Goal: Task Accomplishment & Management: Complete application form

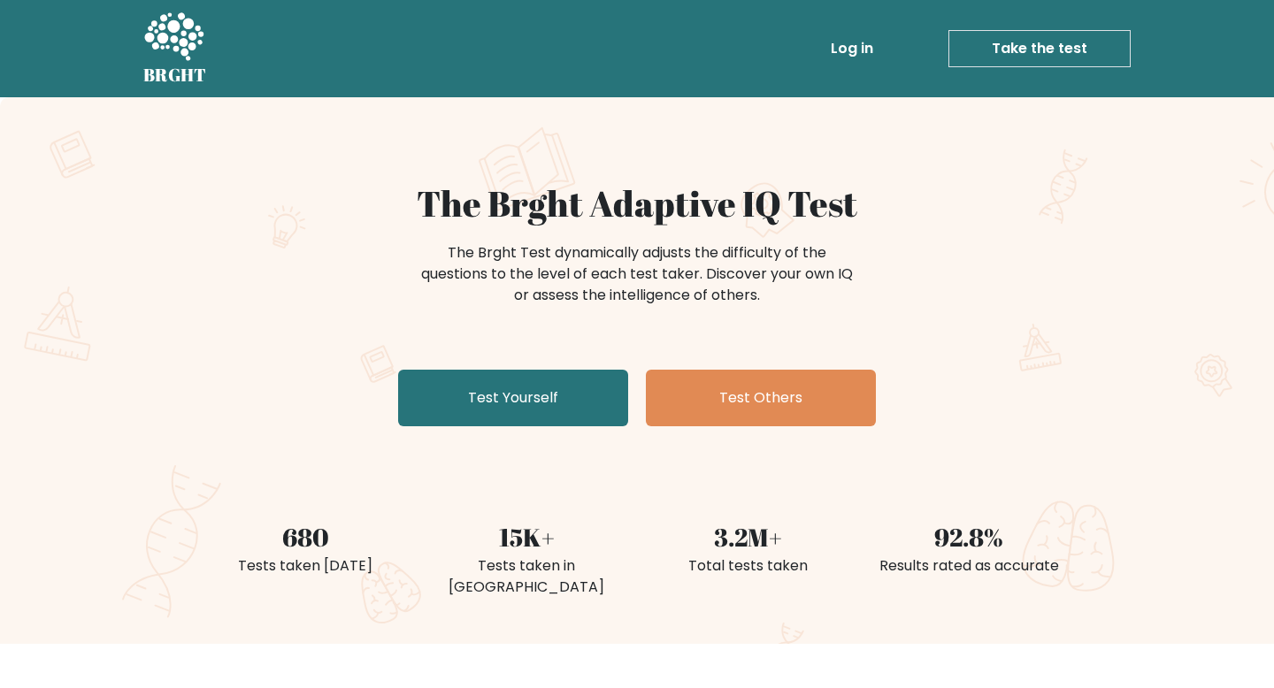
click at [440, 397] on link "Test Yourself" at bounding box center [513, 398] width 230 height 57
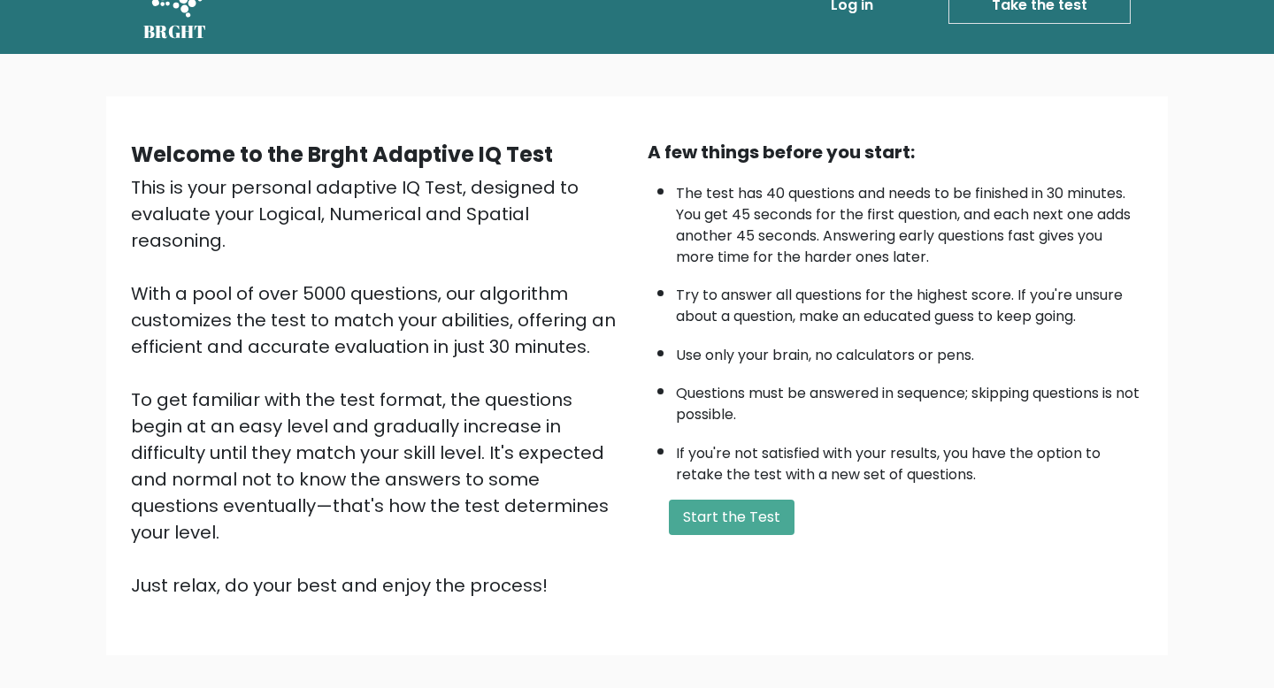
scroll to position [56, 0]
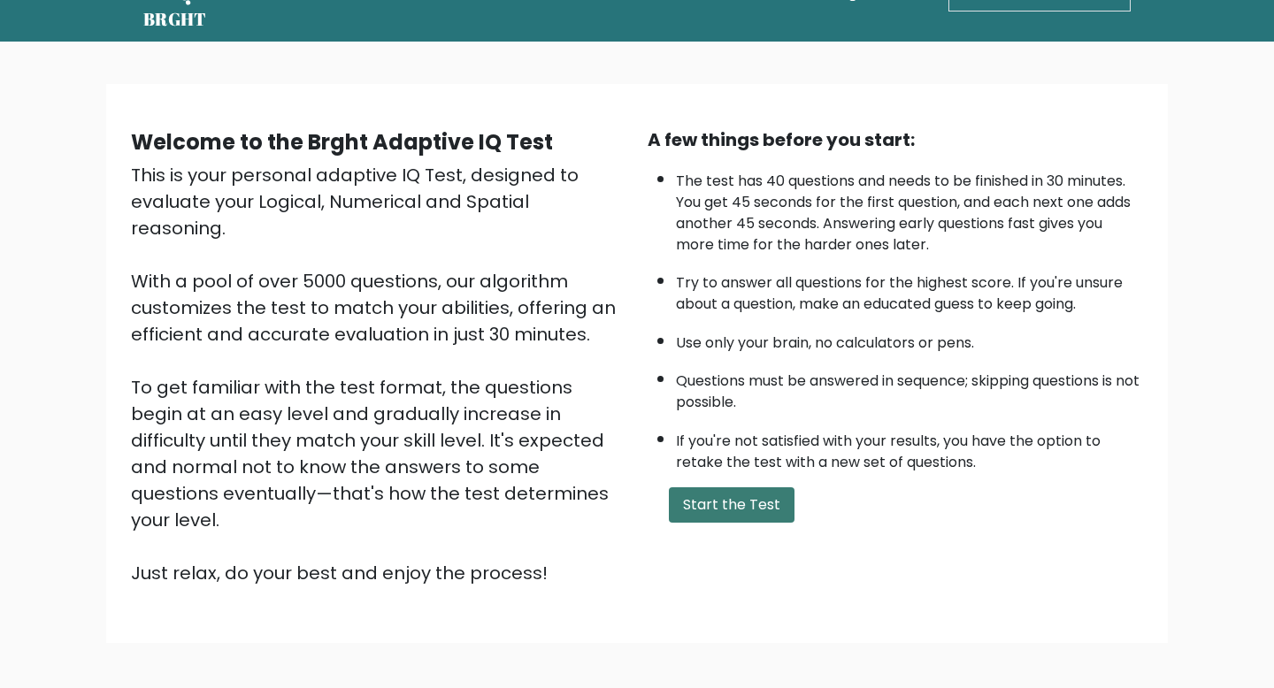
click at [696, 497] on button "Start the Test" at bounding box center [732, 505] width 126 height 35
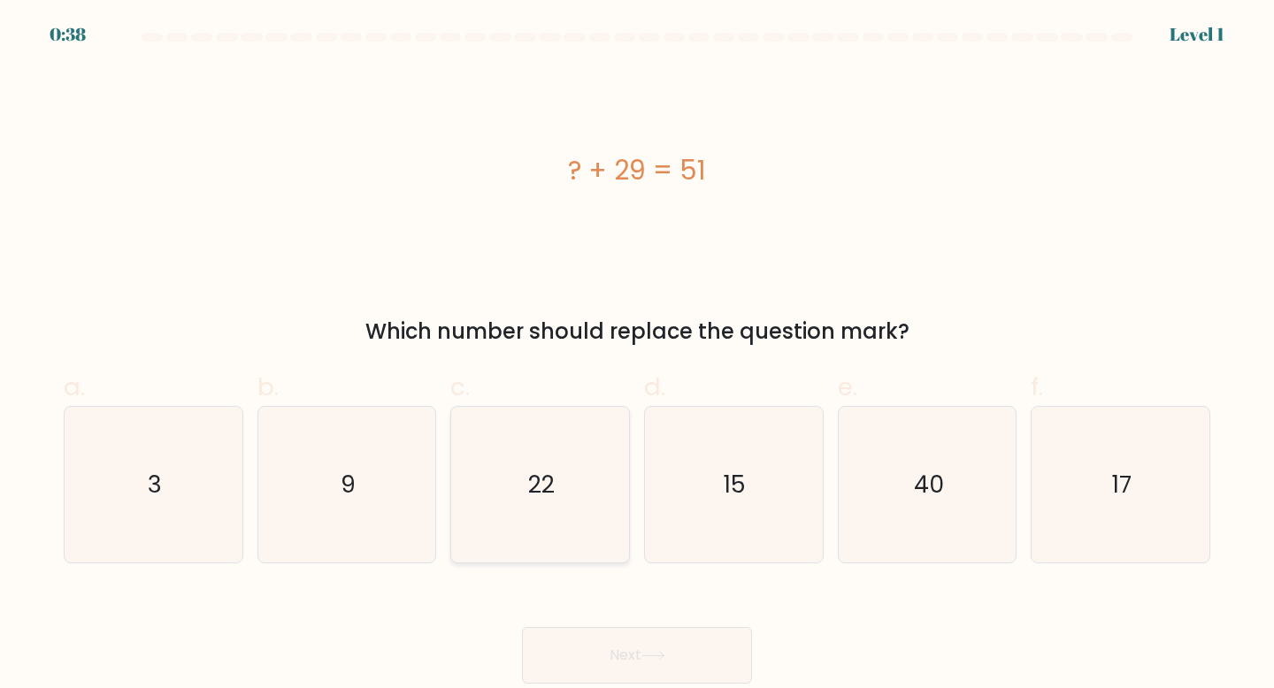
click at [572, 488] on icon "22" at bounding box center [540, 485] width 157 height 157
click at [637, 356] on input "c. 22" at bounding box center [637, 350] width 1 height 12
radio input "true"
click at [586, 636] on button "Next" at bounding box center [637, 655] width 230 height 57
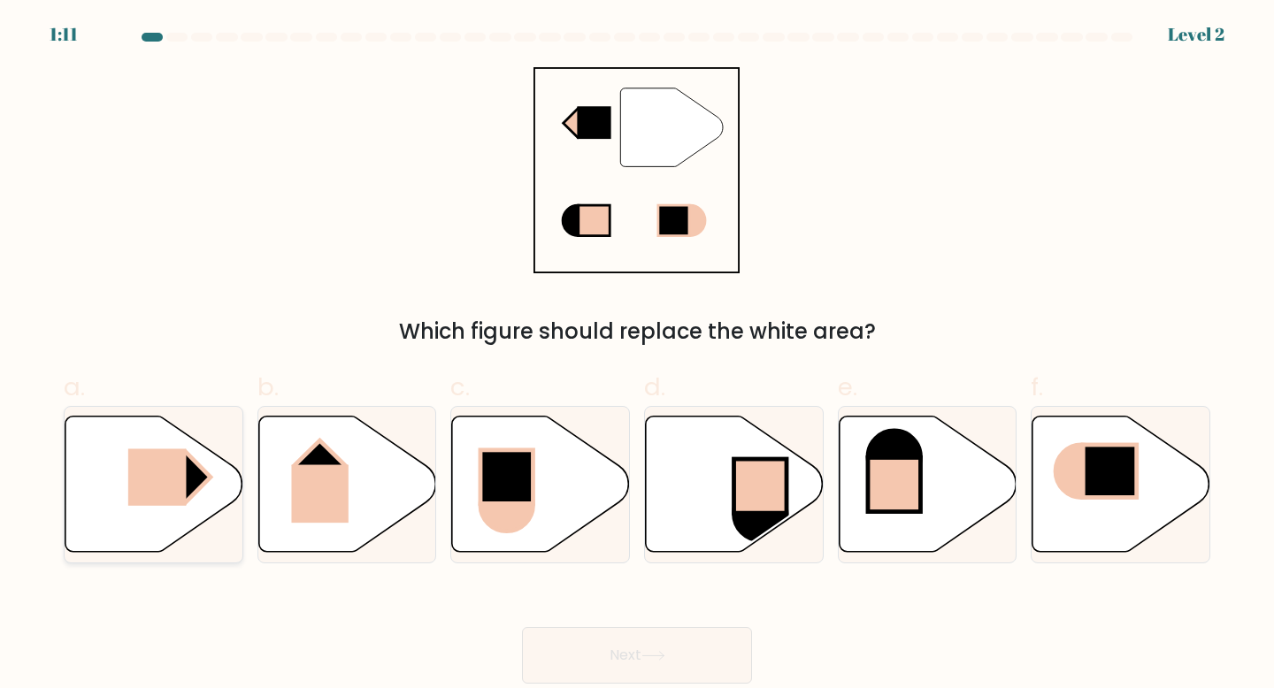
click at [139, 494] on rect at bounding box center [157, 478] width 58 height 58
click at [637, 356] on input "a." at bounding box center [637, 350] width 1 height 12
radio input "true"
click at [567, 644] on button "Next" at bounding box center [637, 655] width 230 height 57
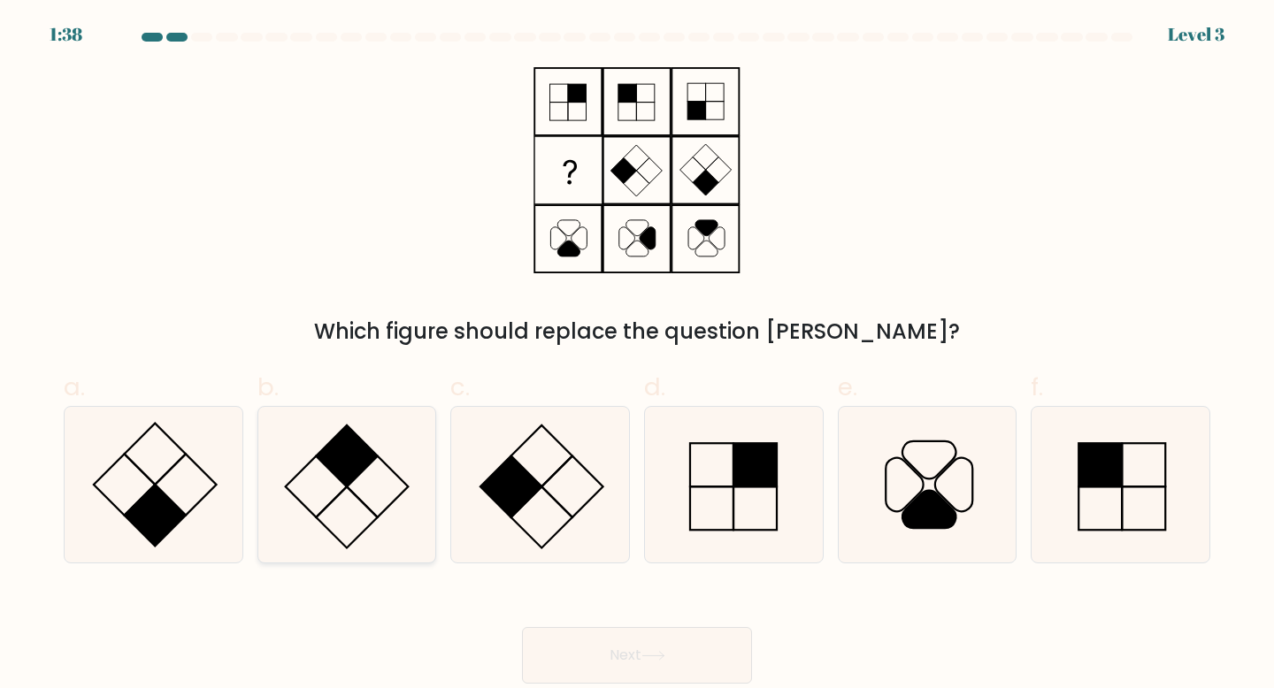
click at [320, 476] on icon at bounding box center [347, 485] width 157 height 157
click at [637, 356] on input "b." at bounding box center [637, 350] width 1 height 12
radio input "true"
click at [578, 663] on button "Next" at bounding box center [637, 655] width 230 height 57
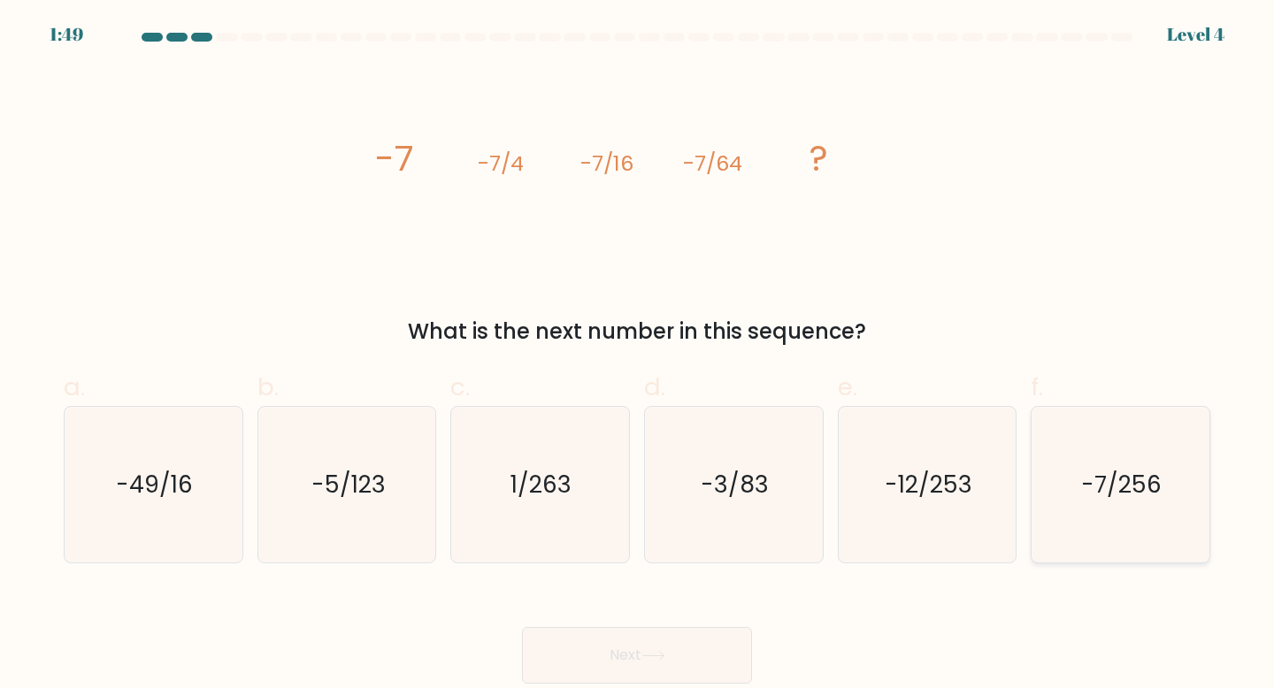
click at [1161, 497] on text "-7/256" at bounding box center [1122, 484] width 81 height 33
click at [638, 356] on input "f. -7/256" at bounding box center [637, 350] width 1 height 12
radio input "true"
click at [573, 641] on button "Next" at bounding box center [637, 655] width 230 height 57
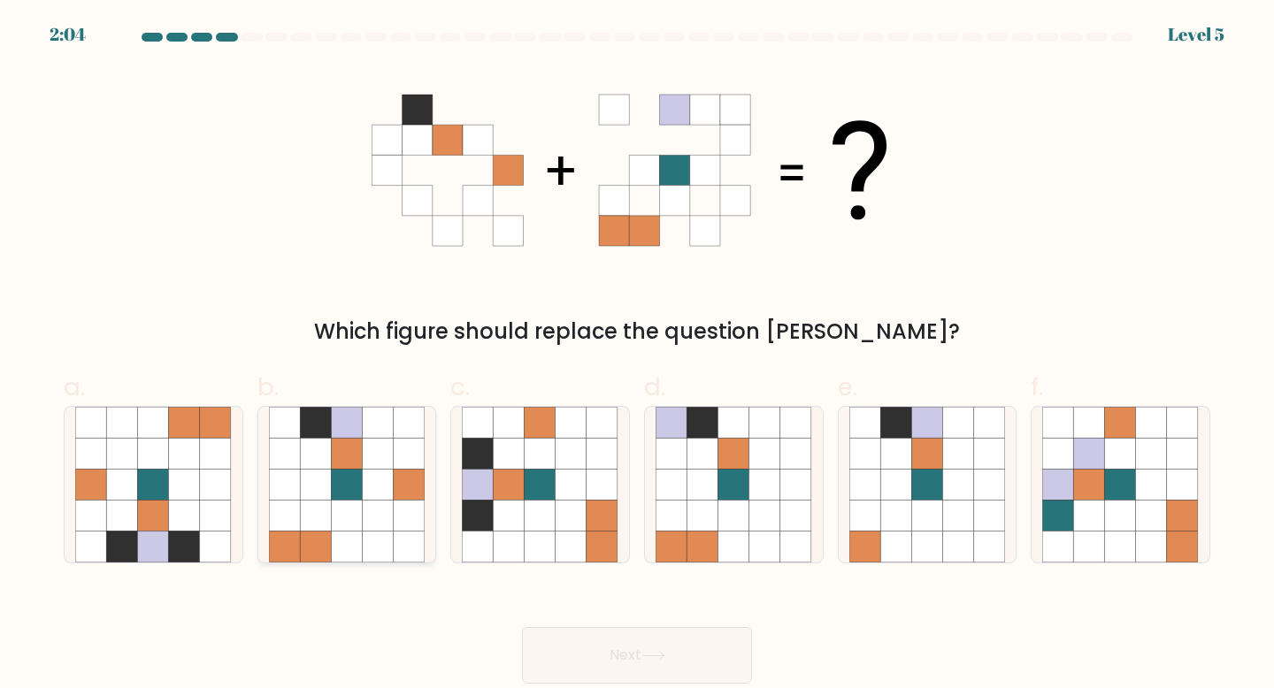
click at [305, 542] on icon at bounding box center [315, 547] width 31 height 31
click at [637, 356] on input "b." at bounding box center [637, 350] width 1 height 12
radio input "true"
click at [642, 648] on button "Next" at bounding box center [637, 655] width 230 height 57
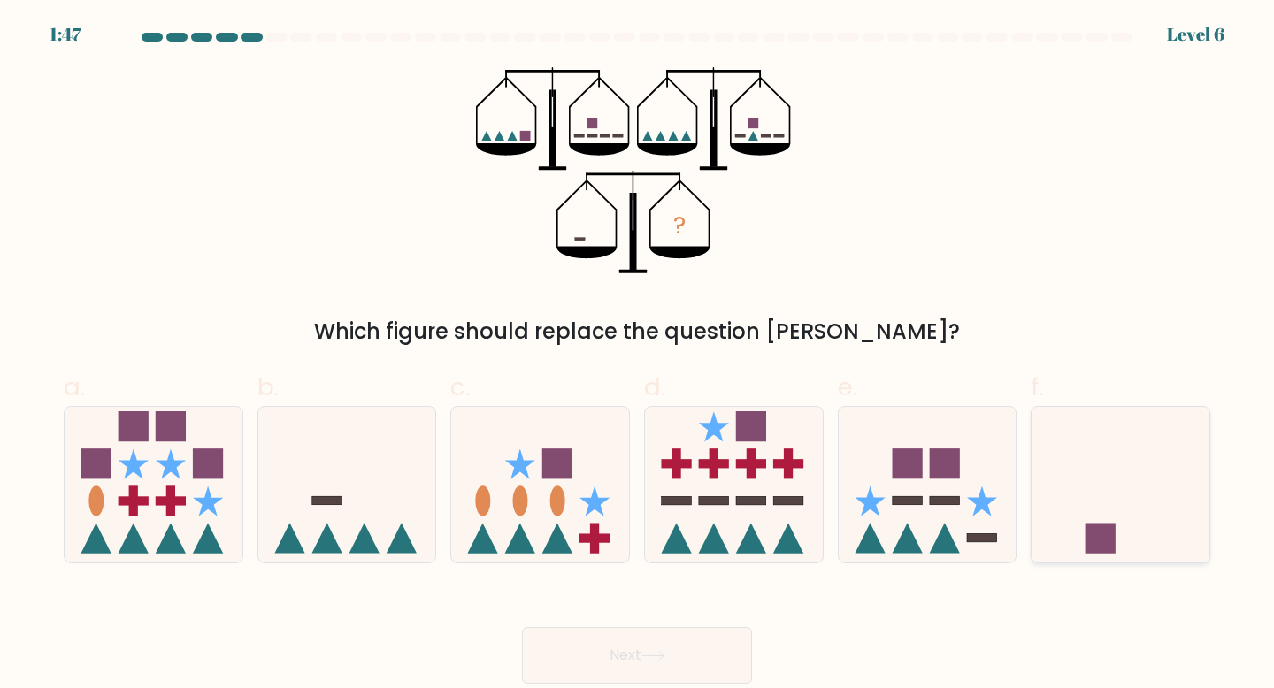
click at [1154, 502] on icon at bounding box center [1121, 484] width 178 height 147
click at [638, 356] on input "f." at bounding box center [637, 350] width 1 height 12
radio input "true"
click at [677, 639] on button "Next" at bounding box center [637, 655] width 230 height 57
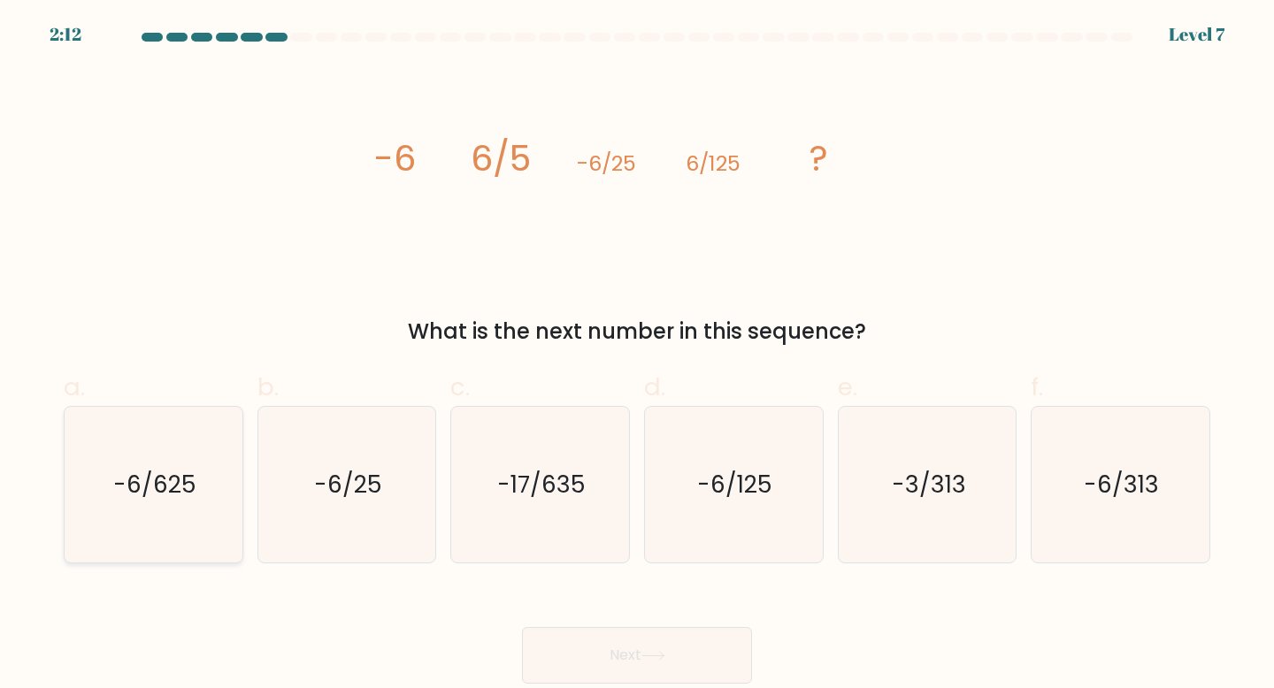
click at [136, 506] on icon "-6/625" at bounding box center [153, 485] width 157 height 157
click at [637, 356] on input "a. -6/625" at bounding box center [637, 350] width 1 height 12
radio input "true"
click at [546, 634] on button "Next" at bounding box center [637, 655] width 230 height 57
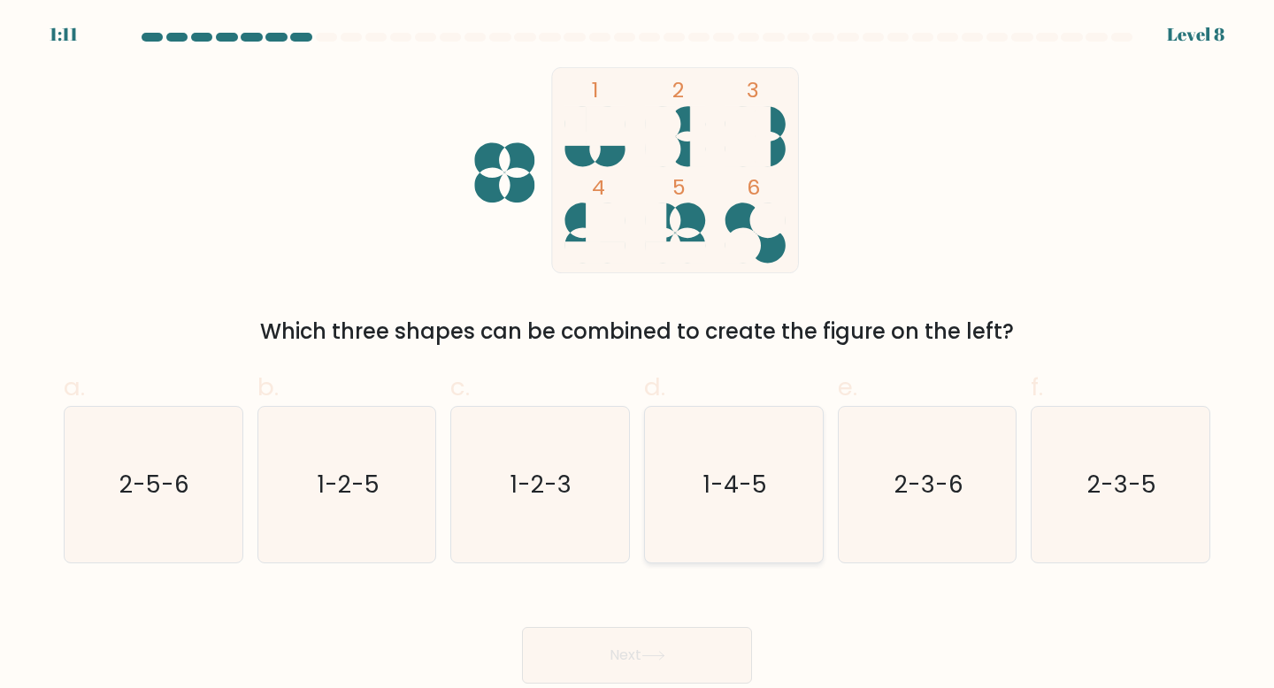
click at [772, 494] on icon "1-4-5" at bounding box center [734, 485] width 157 height 157
click at [638, 356] on input "d. 1-4-5" at bounding box center [637, 350] width 1 height 12
radio input "true"
click at [642, 665] on button "Next" at bounding box center [637, 655] width 230 height 57
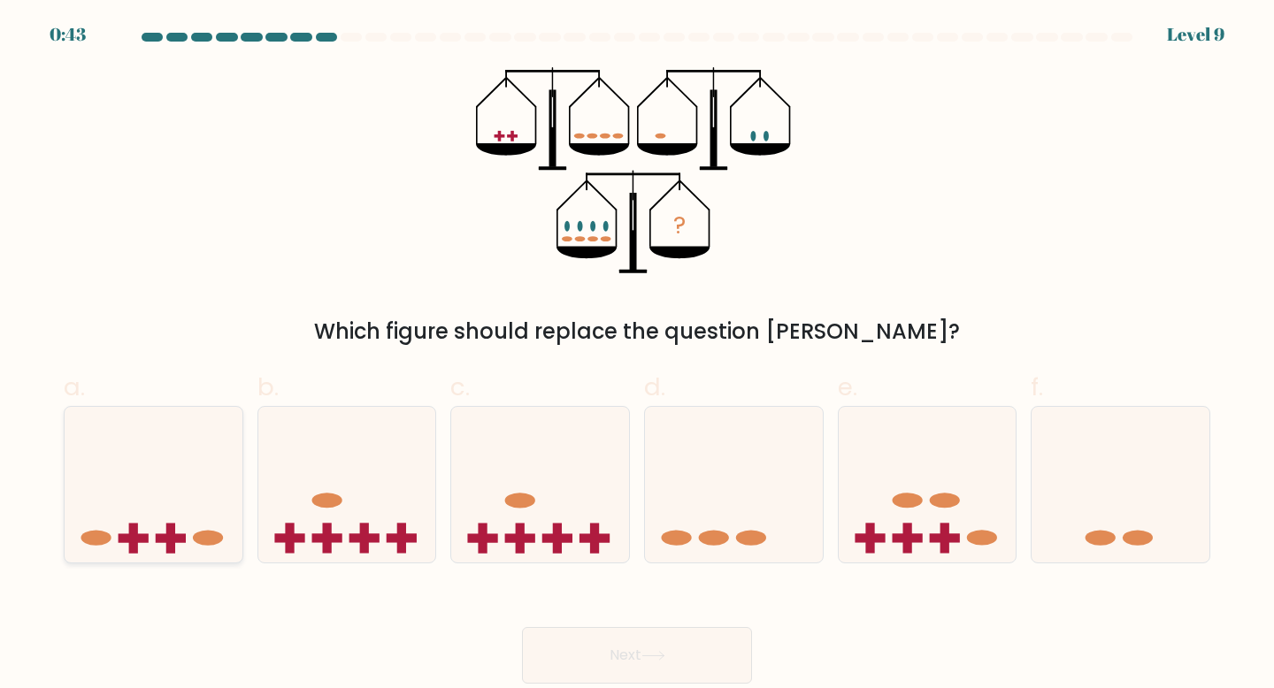
click at [144, 548] on icon at bounding box center [154, 484] width 178 height 147
click at [637, 356] on input "a." at bounding box center [637, 350] width 1 height 12
radio input "true"
click at [531, 642] on button "Next" at bounding box center [637, 655] width 230 height 57
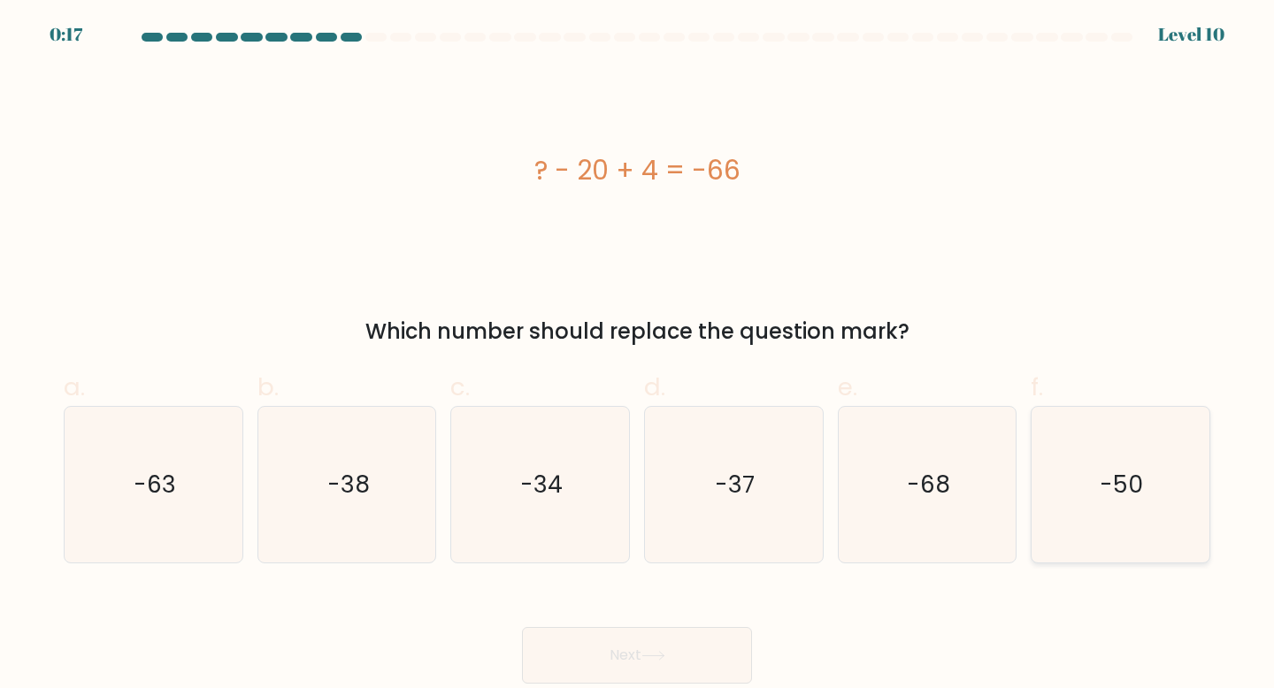
click at [1089, 491] on icon "-50" at bounding box center [1120, 485] width 157 height 157
click at [638, 356] on input "f. -50" at bounding box center [637, 350] width 1 height 12
radio input "true"
click at [641, 657] on button "Next" at bounding box center [637, 655] width 230 height 57
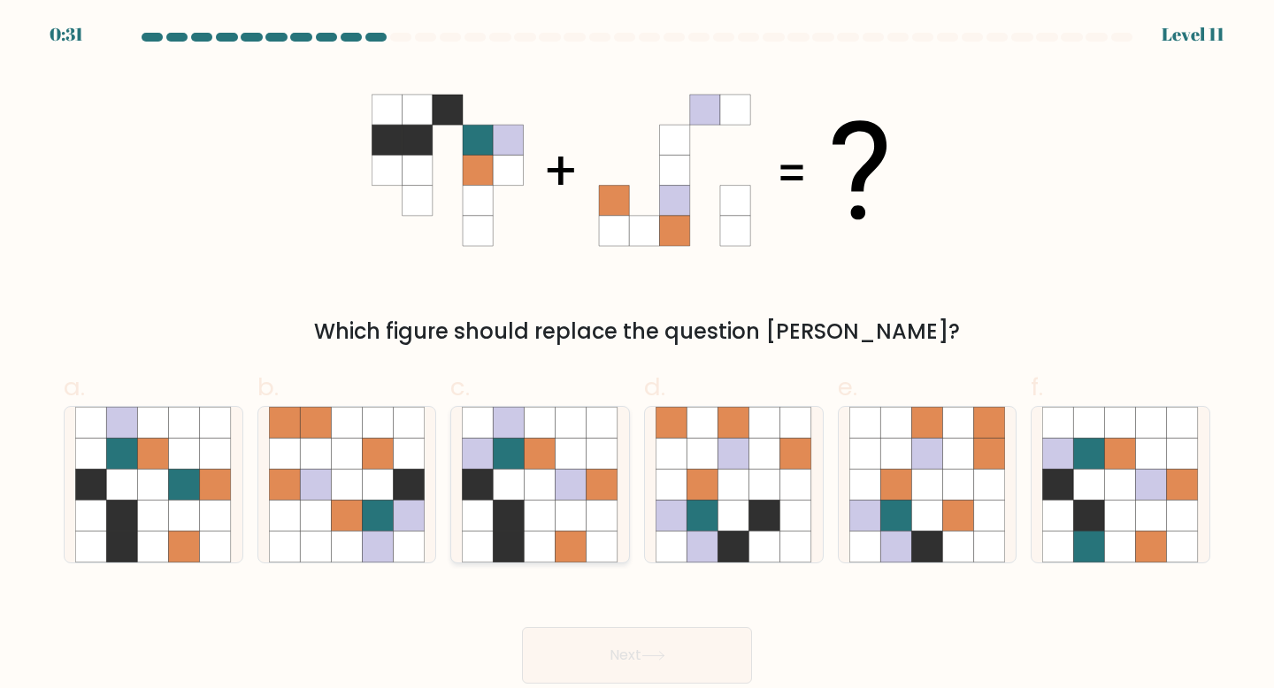
click at [516, 419] on icon at bounding box center [509, 422] width 31 height 31
click at [637, 356] on input "c." at bounding box center [637, 350] width 1 height 12
radio input "true"
click at [599, 657] on button "Next" at bounding box center [637, 655] width 230 height 57
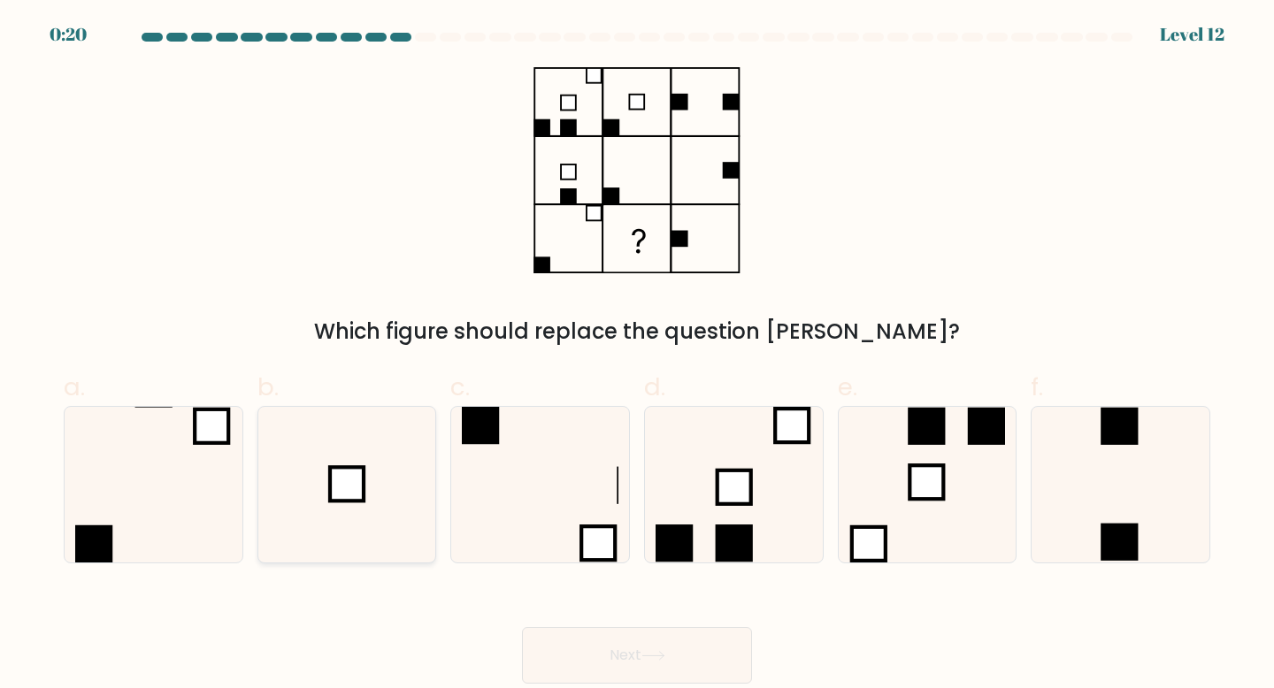
click at [393, 445] on icon at bounding box center [347, 485] width 157 height 157
click at [637, 356] on input "b." at bounding box center [637, 350] width 1 height 12
radio input "true"
click at [699, 671] on button "Next" at bounding box center [637, 655] width 230 height 57
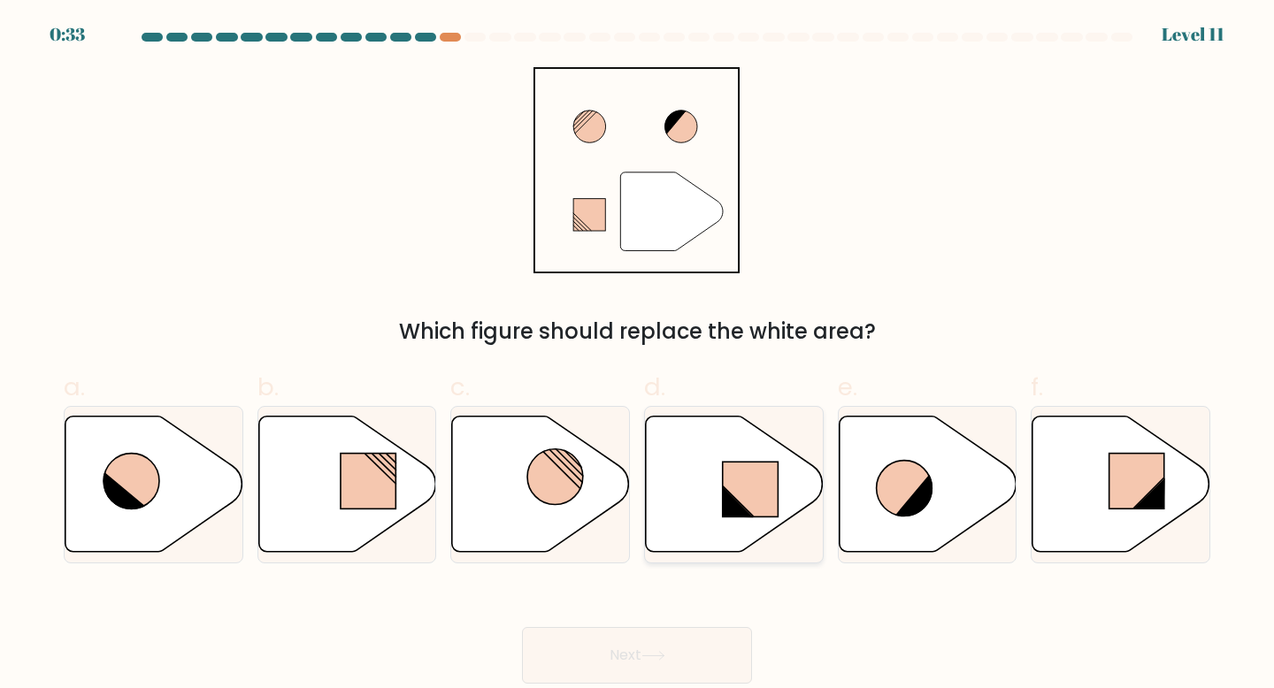
click at [731, 448] on icon at bounding box center [735, 484] width 178 height 136
click at [638, 356] on input "d." at bounding box center [637, 350] width 1 height 12
radio input "true"
click at [642, 668] on button "Next" at bounding box center [637, 655] width 230 height 57
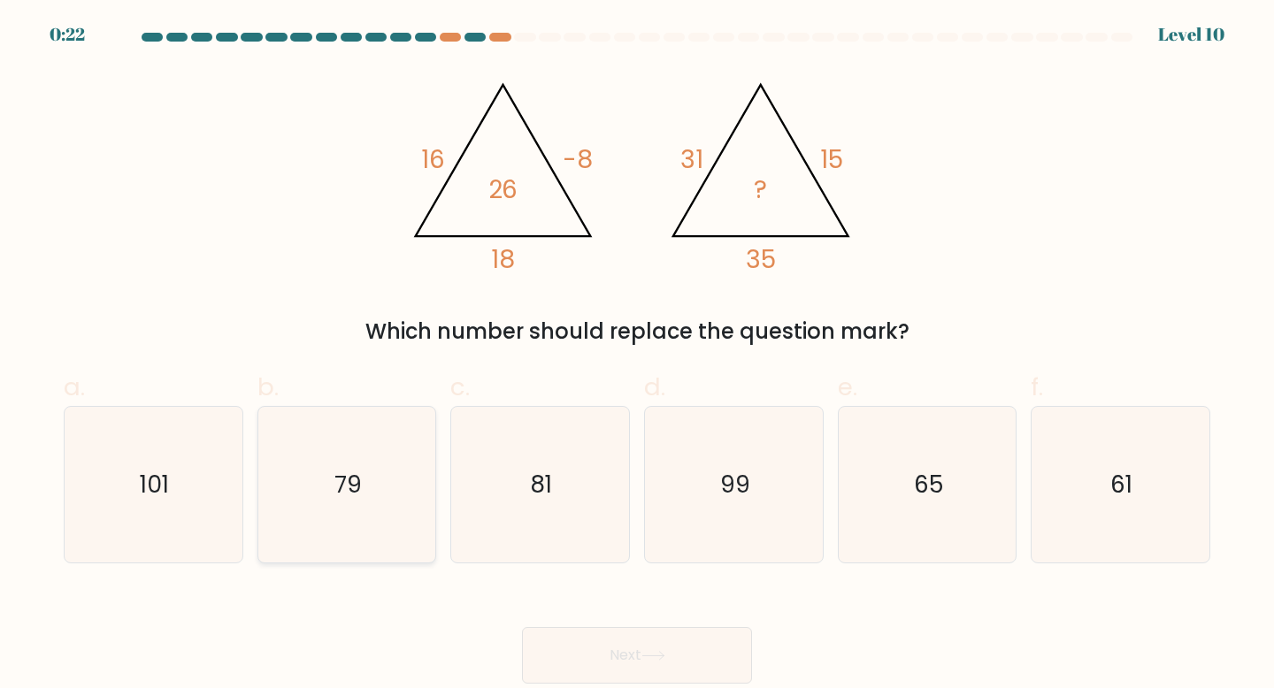
click at [303, 505] on icon "79" at bounding box center [347, 485] width 157 height 157
click at [637, 356] on input "b. 79" at bounding box center [637, 350] width 1 height 12
radio input "true"
click at [565, 646] on button "Next" at bounding box center [637, 655] width 230 height 57
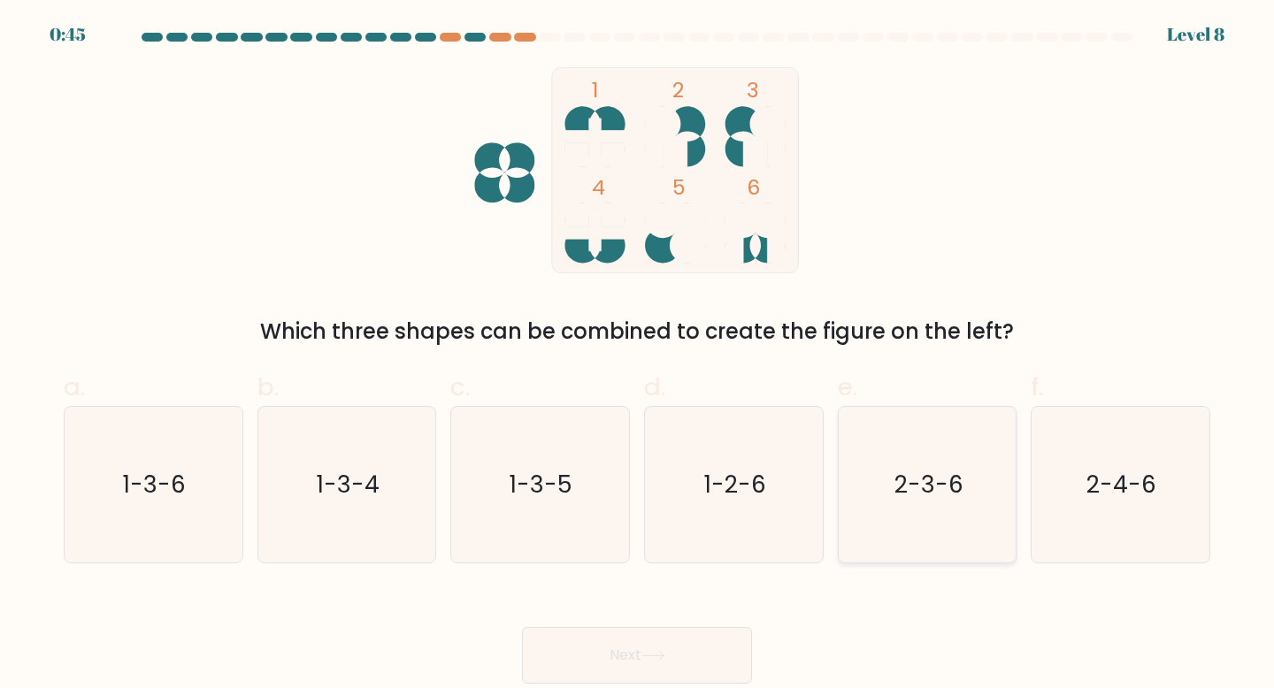
click at [878, 503] on icon "2-3-6" at bounding box center [927, 485] width 157 height 157
click at [638, 356] on input "e. 2-3-6" at bounding box center [637, 350] width 1 height 12
radio input "true"
click at [663, 667] on button "Next" at bounding box center [637, 655] width 230 height 57
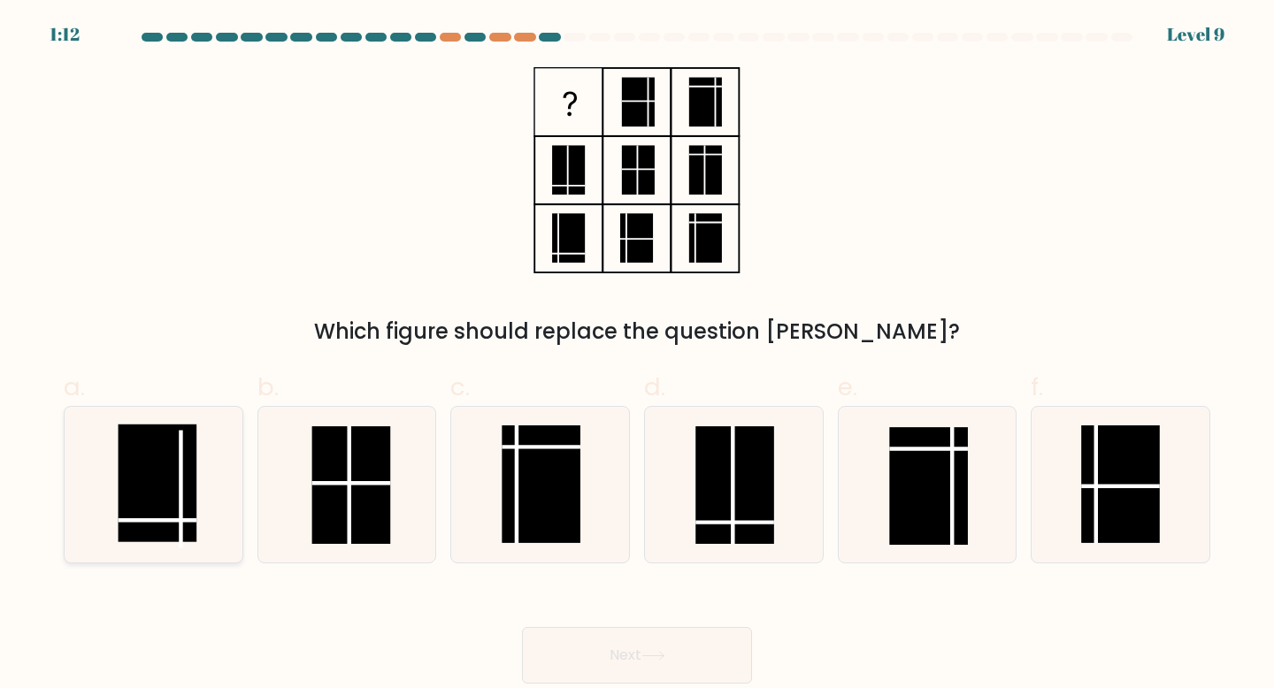
click at [181, 496] on line at bounding box center [181, 489] width 0 height 118
click at [637, 356] on input "a." at bounding box center [637, 350] width 1 height 12
radio input "true"
click at [664, 634] on button "Next" at bounding box center [637, 655] width 230 height 57
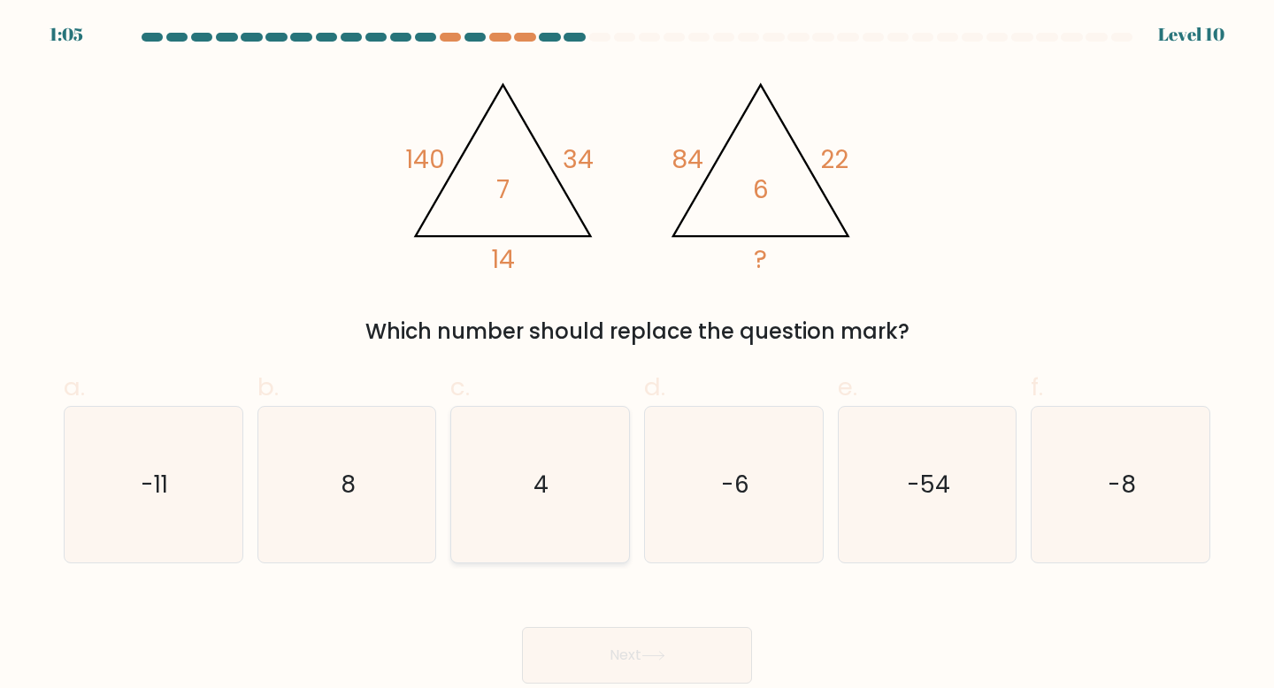
click at [555, 522] on icon "4" at bounding box center [540, 485] width 157 height 157
click at [637, 356] on input "c. 4" at bounding box center [637, 350] width 1 height 12
radio input "true"
click at [605, 661] on button "Next" at bounding box center [637, 655] width 230 height 57
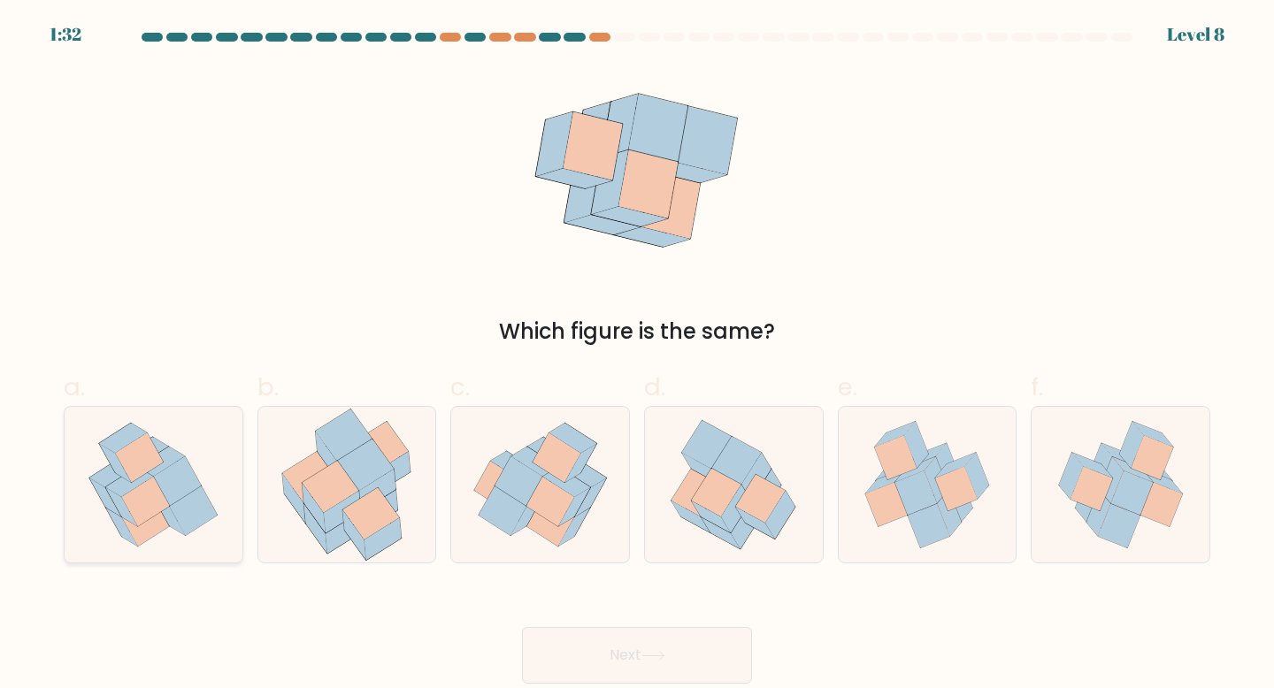
click at [208, 532] on icon at bounding box center [153, 485] width 155 height 157
click at [637, 356] on input "a." at bounding box center [637, 350] width 1 height 12
radio input "true"
click at [596, 653] on button "Next" at bounding box center [637, 655] width 230 height 57
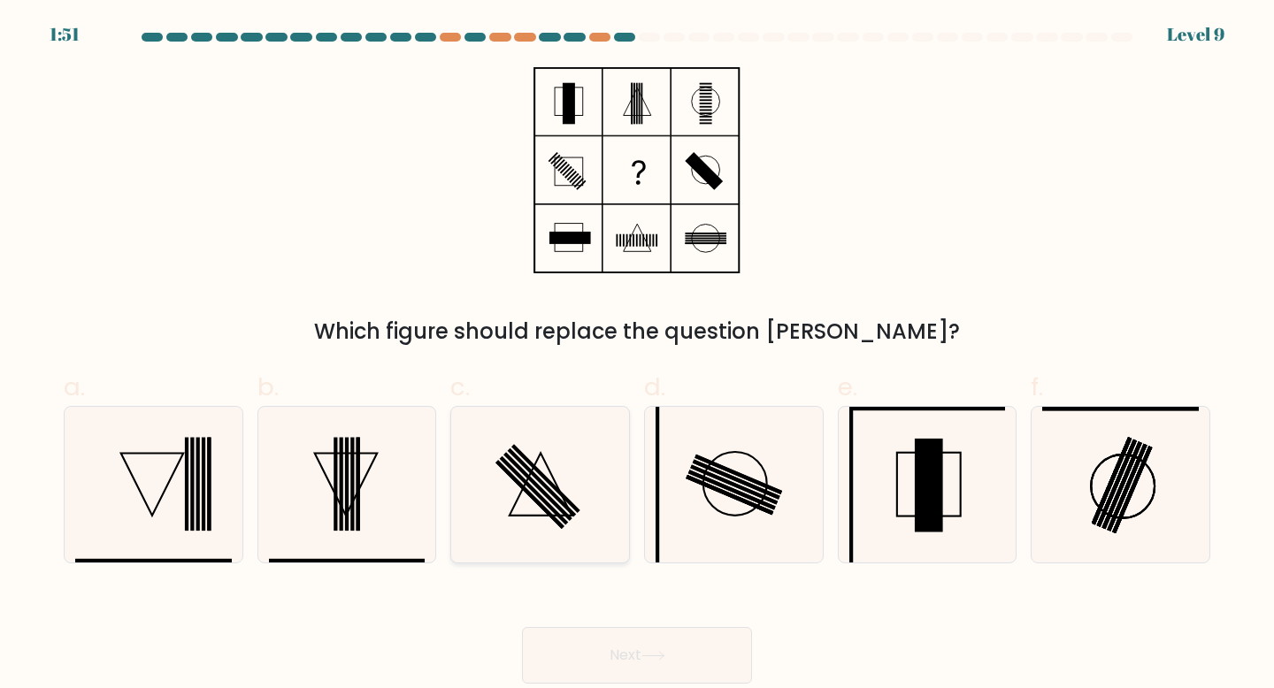
click at [498, 484] on icon at bounding box center [540, 485] width 157 height 157
click at [637, 356] on input "c." at bounding box center [637, 350] width 1 height 12
radio input "true"
click at [657, 679] on button "Next" at bounding box center [637, 655] width 230 height 57
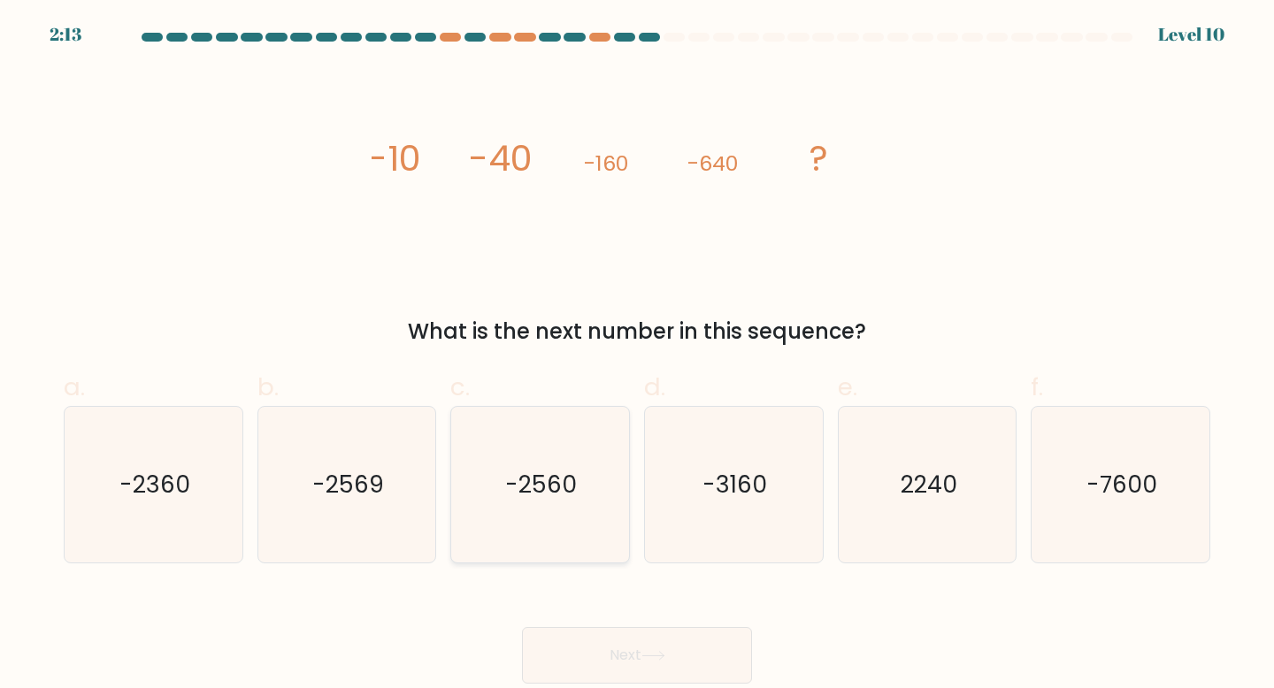
click at [559, 480] on text "-2560" at bounding box center [542, 484] width 72 height 33
click at [637, 356] on input "c. -2560" at bounding box center [637, 350] width 1 height 12
radio input "true"
click at [595, 639] on button "Next" at bounding box center [637, 655] width 230 height 57
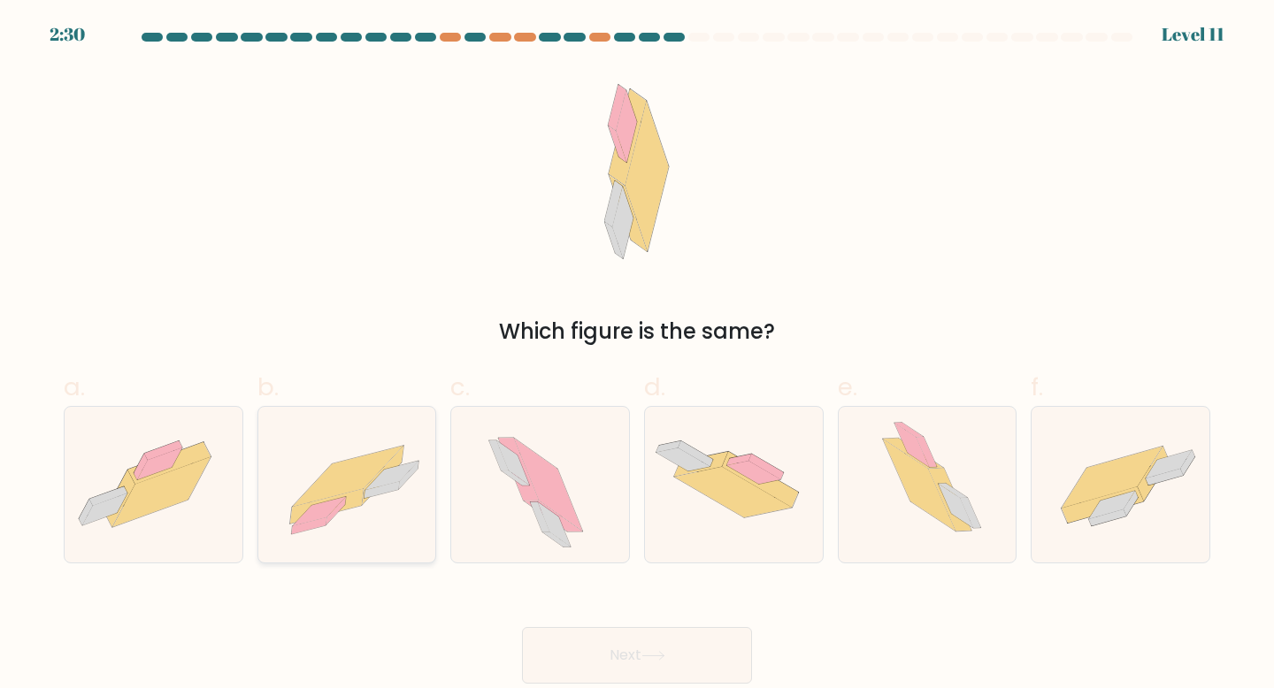
click at [360, 462] on icon at bounding box center [347, 476] width 111 height 61
click at [637, 356] on input "b." at bounding box center [637, 350] width 1 height 12
radio input "true"
click at [601, 649] on button "Next" at bounding box center [637, 655] width 230 height 57
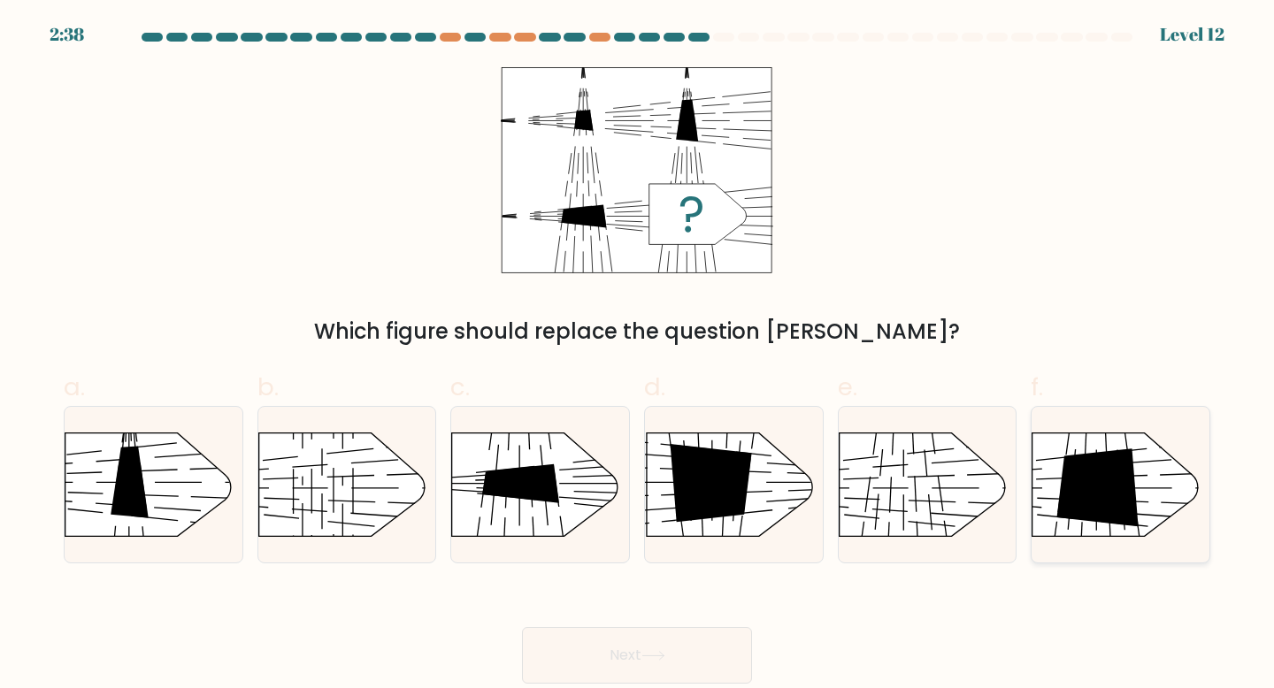
click at [1110, 521] on icon at bounding box center [1098, 488] width 82 height 79
click at [638, 356] on input "f." at bounding box center [637, 350] width 1 height 12
radio input "true"
click at [739, 642] on button "Next" at bounding box center [637, 655] width 230 height 57
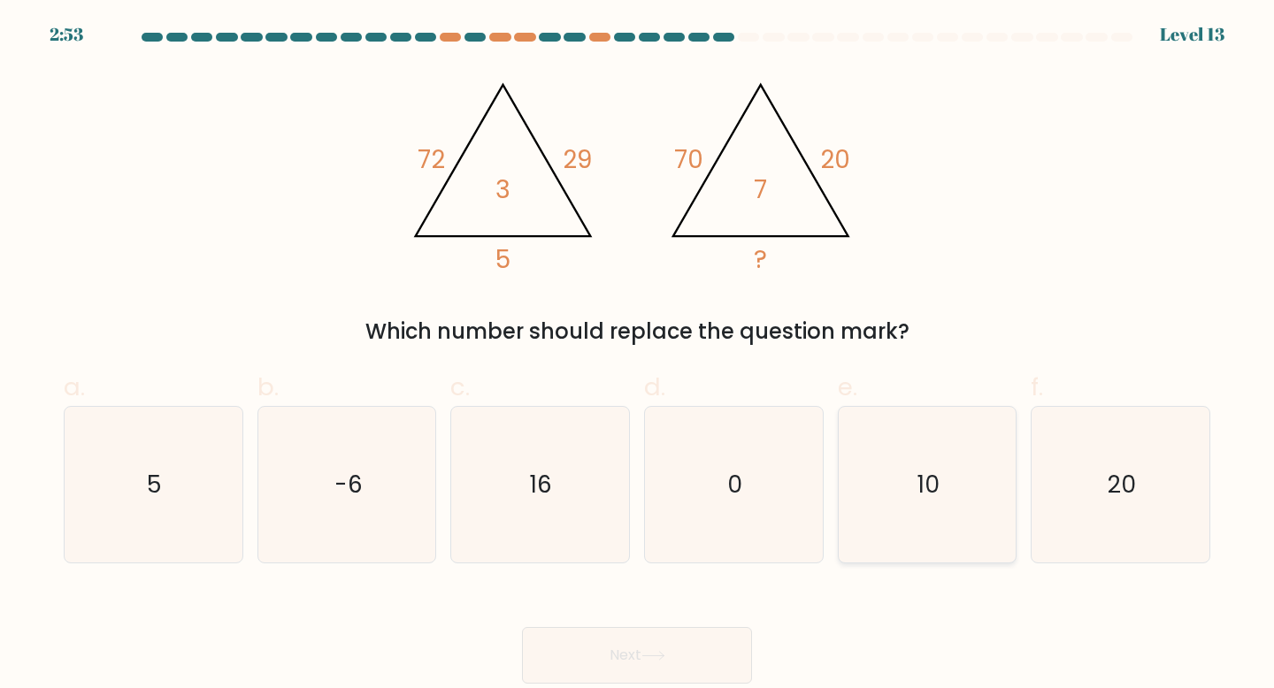
click at [959, 503] on icon "10" at bounding box center [927, 485] width 157 height 157
click at [638, 356] on input "e. 10" at bounding box center [637, 350] width 1 height 12
radio input "true"
click at [613, 649] on button "Next" at bounding box center [637, 655] width 230 height 57
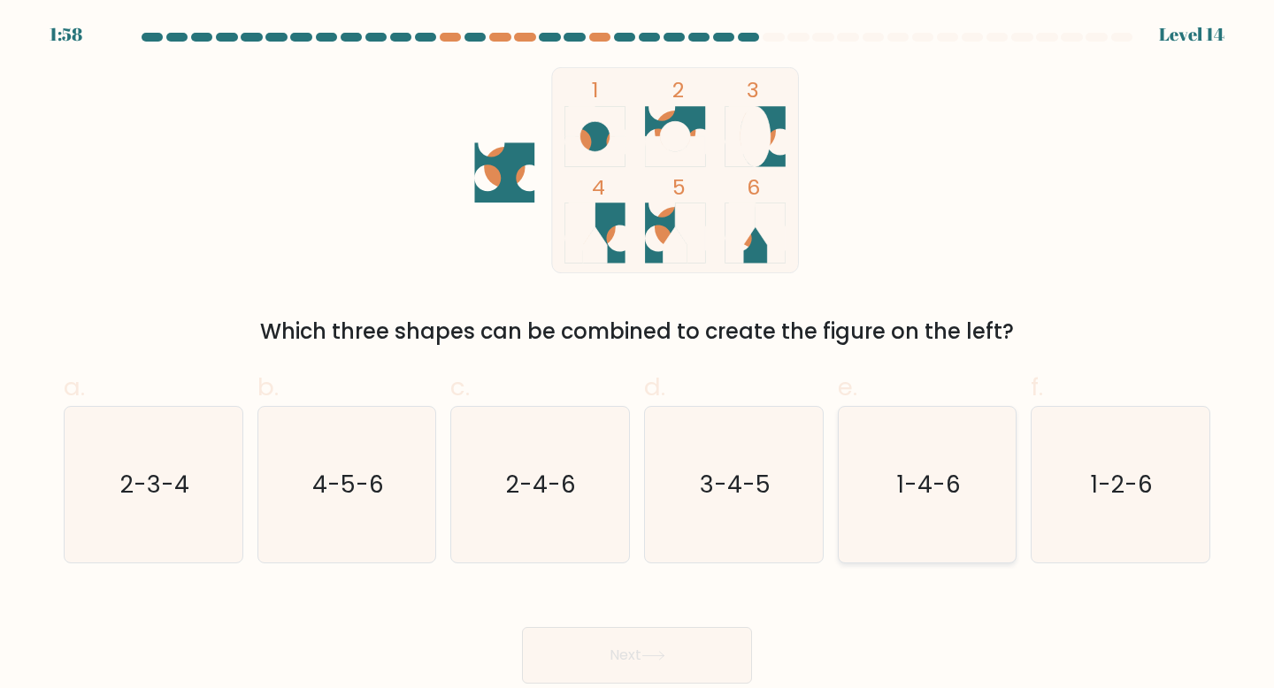
click at [975, 496] on icon "1-4-6" at bounding box center [927, 485] width 157 height 157
click at [638, 356] on input "e. 1-4-6" at bounding box center [637, 350] width 1 height 12
radio input "true"
click at [651, 651] on icon at bounding box center [654, 656] width 24 height 10
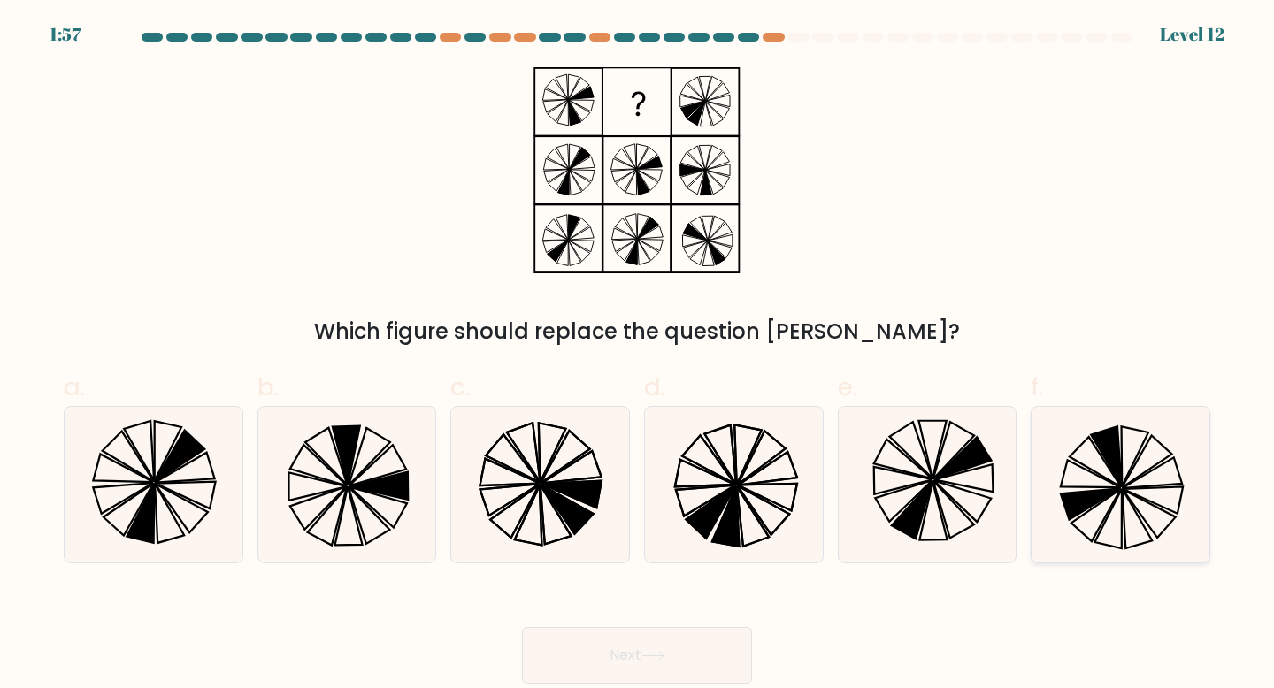
click at [1072, 504] on icon at bounding box center [1091, 503] width 60 height 31
click at [638, 356] on input "f." at bounding box center [637, 350] width 1 height 12
radio input "true"
click at [662, 659] on icon at bounding box center [654, 656] width 24 height 10
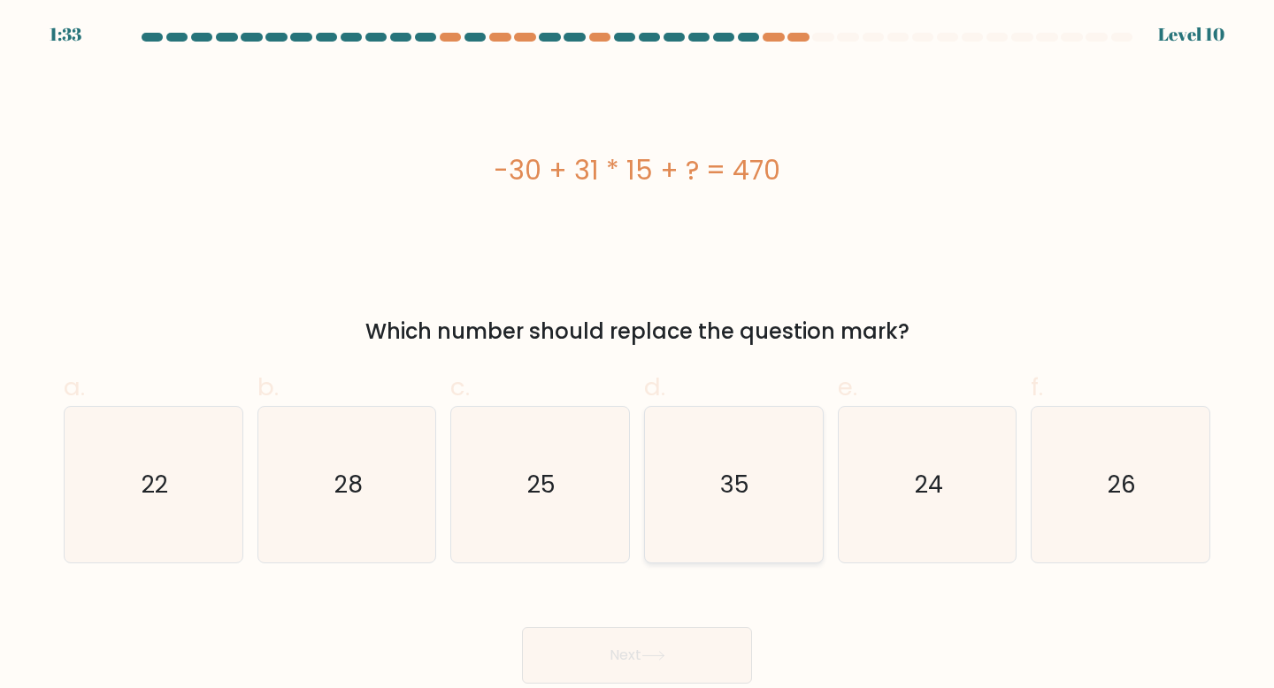
click at [695, 481] on icon "35" at bounding box center [734, 485] width 157 height 157
click at [638, 356] on input "d. 35" at bounding box center [637, 350] width 1 height 12
radio input "true"
click at [635, 650] on button "Next" at bounding box center [637, 655] width 230 height 57
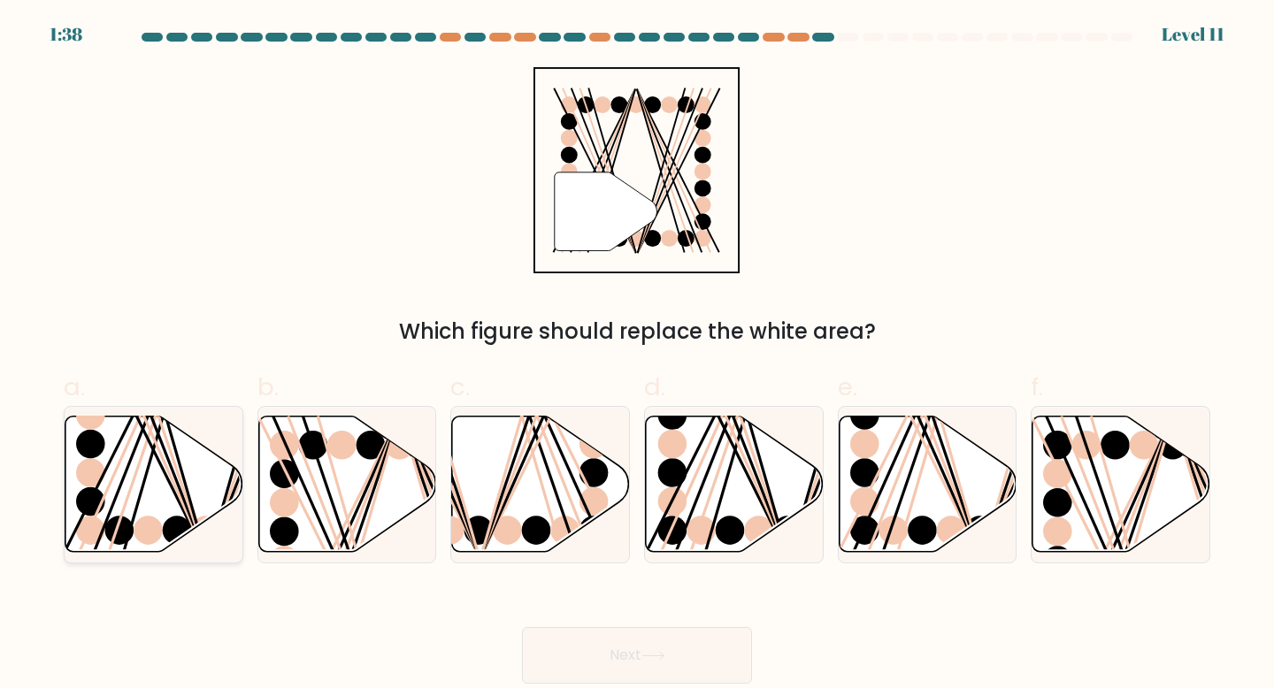
click at [84, 493] on ellipse at bounding box center [90, 502] width 29 height 29
click at [637, 356] on input "a." at bounding box center [637, 350] width 1 height 12
radio input "true"
click at [568, 646] on button "Next" at bounding box center [637, 655] width 230 height 57
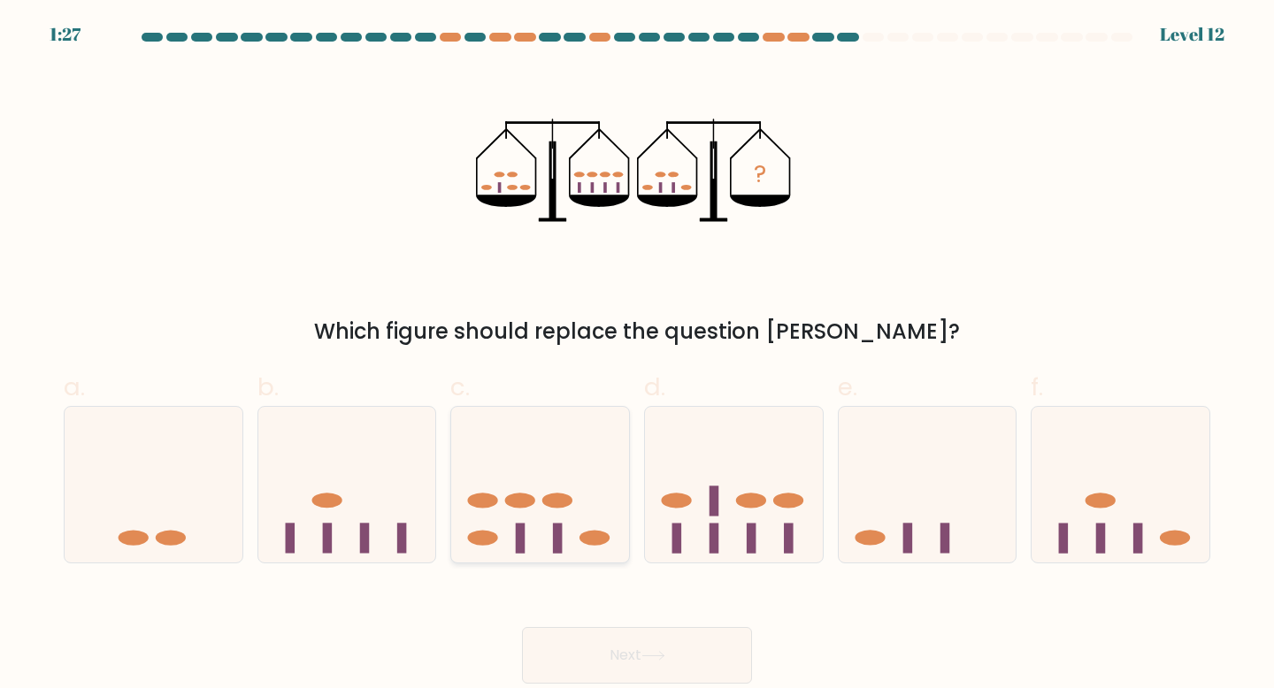
click at [549, 529] on icon at bounding box center [540, 484] width 178 height 147
click at [637, 356] on input "c." at bounding box center [637, 350] width 1 height 12
radio input "true"
click at [688, 651] on button "Next" at bounding box center [637, 655] width 230 height 57
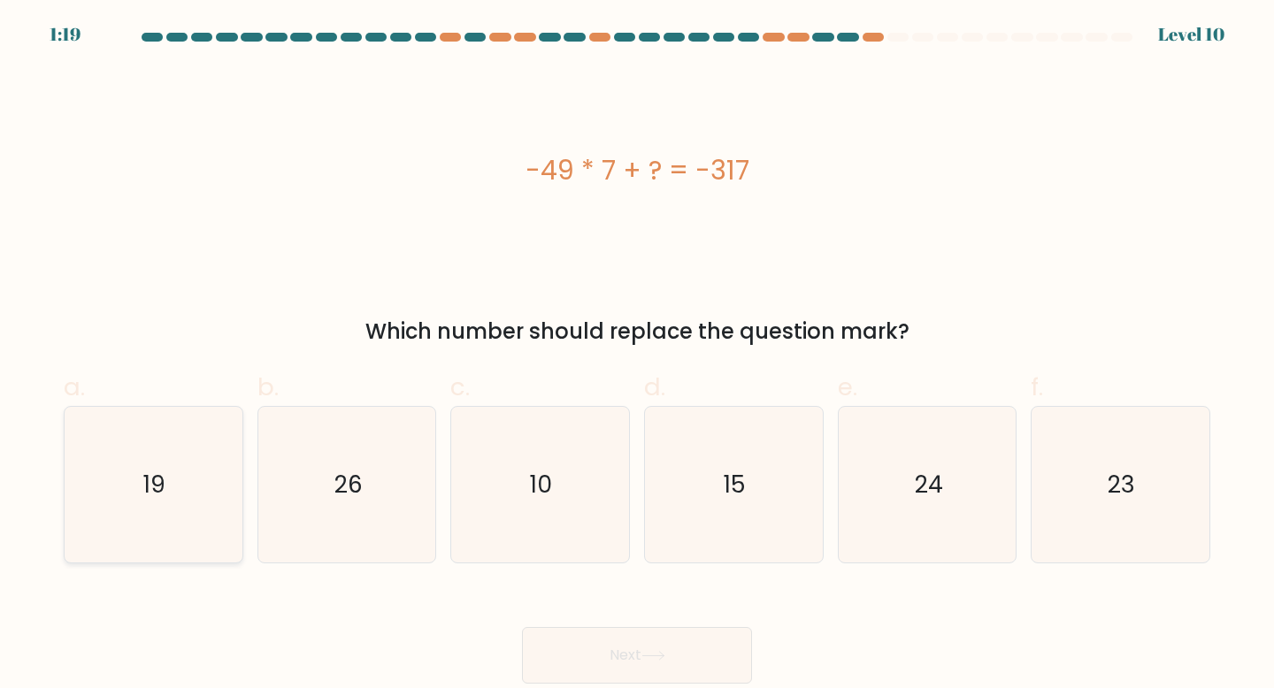
click at [161, 504] on icon "19" at bounding box center [153, 485] width 157 height 157
click at [637, 356] on input "a. 19" at bounding box center [637, 350] width 1 height 12
radio input "true"
click at [665, 681] on button "Next" at bounding box center [637, 655] width 230 height 57
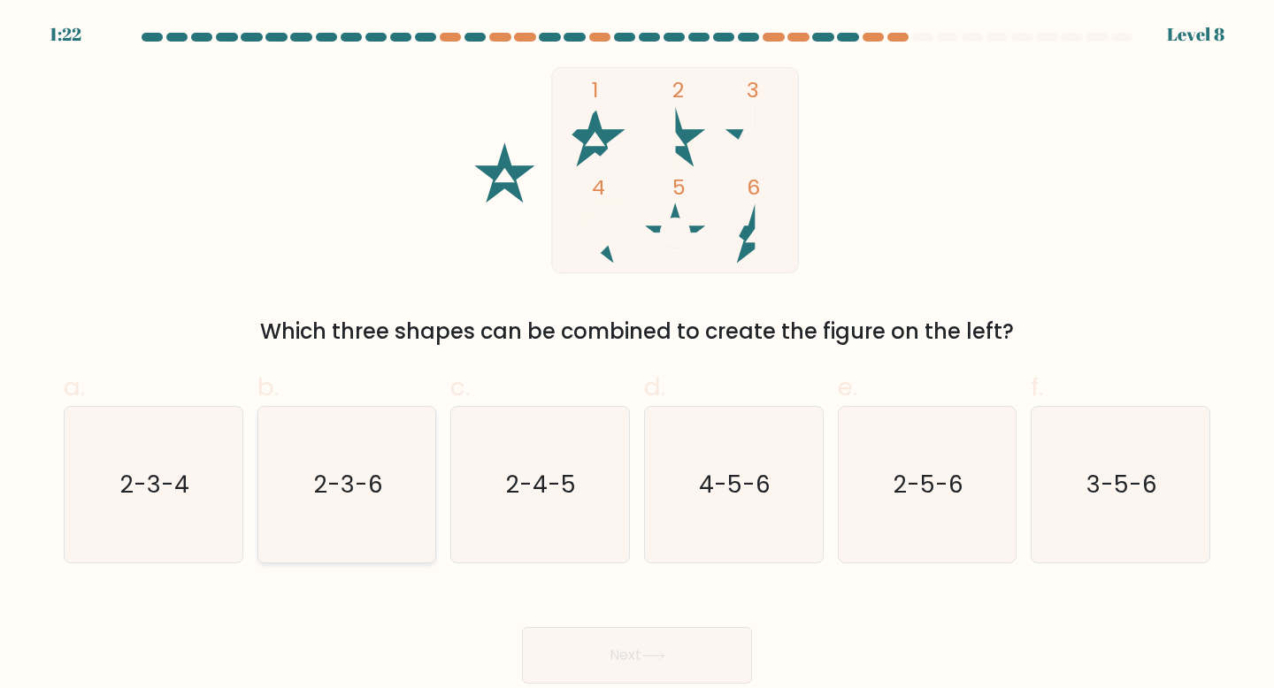
click at [343, 499] on text "2-3-6" at bounding box center [348, 484] width 69 height 33
click at [637, 356] on input "b. 2-3-6" at bounding box center [637, 350] width 1 height 12
radio input "true"
click at [630, 663] on button "Next" at bounding box center [637, 655] width 230 height 57
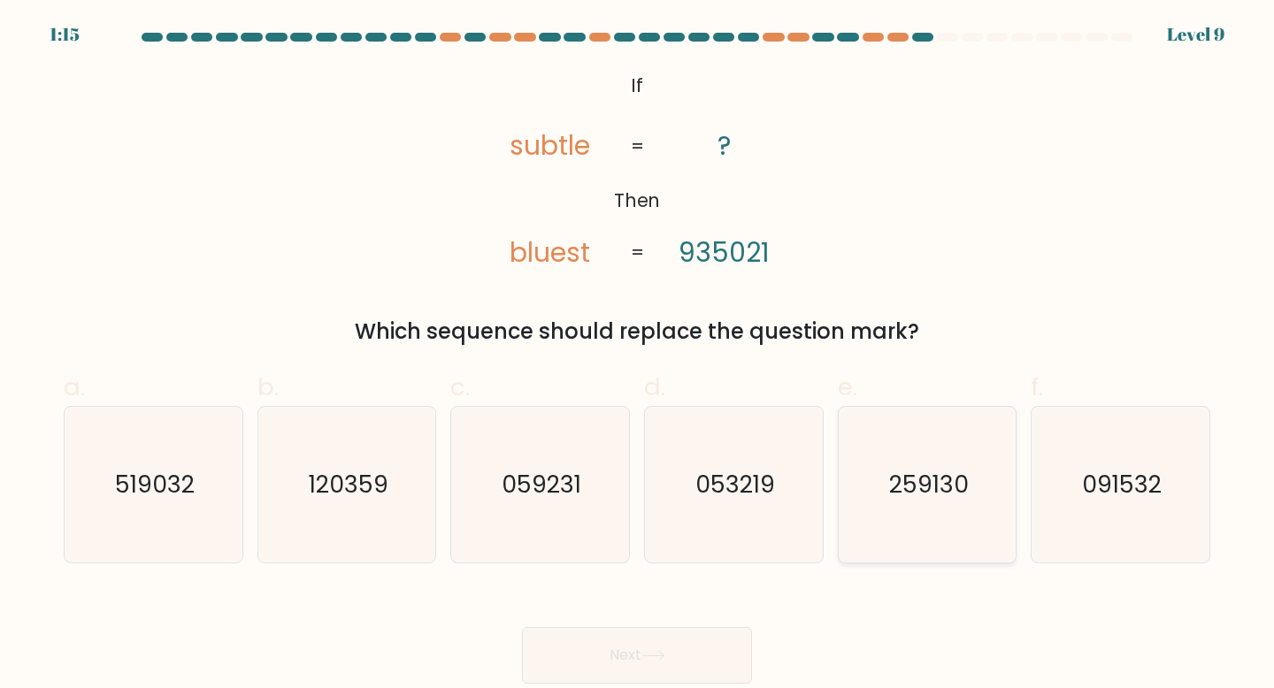
click at [895, 455] on icon "259130" at bounding box center [927, 485] width 157 height 157
click at [638, 356] on input "e. 259130" at bounding box center [637, 350] width 1 height 12
radio input "true"
click at [721, 667] on button "Next" at bounding box center [637, 655] width 230 height 57
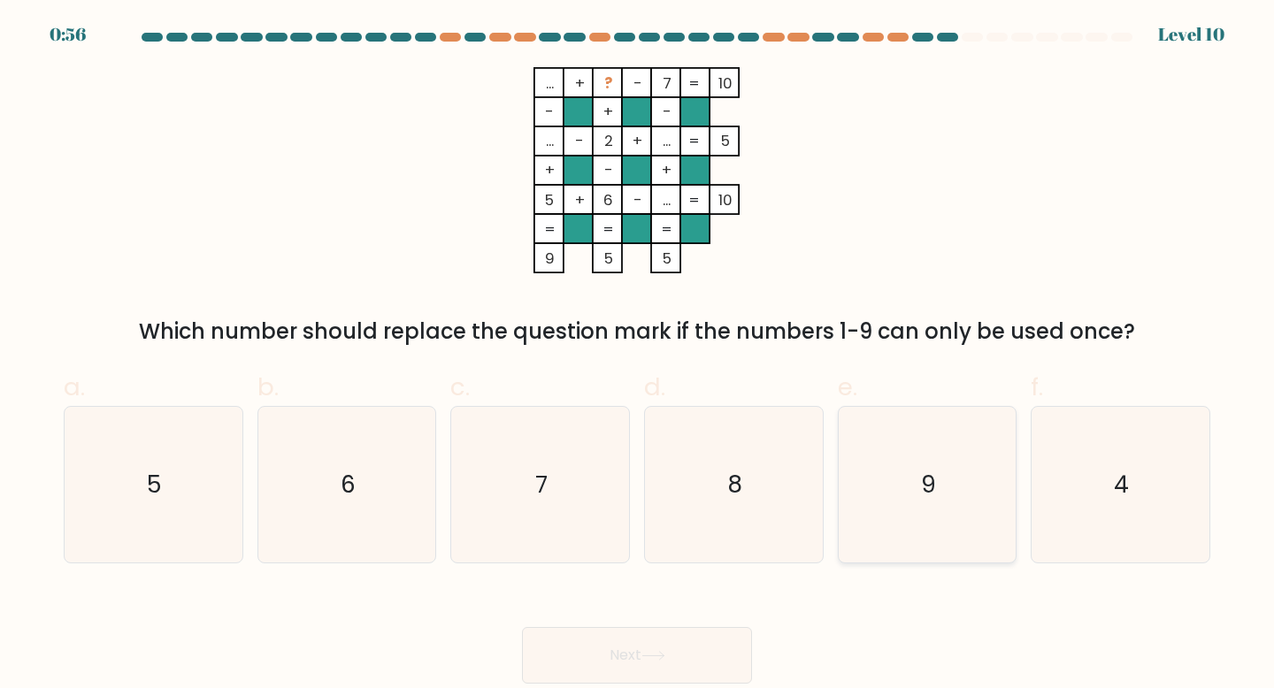
click at [887, 502] on icon "9" at bounding box center [927, 485] width 157 height 157
click at [638, 356] on input "e. 9" at bounding box center [637, 350] width 1 height 12
radio input "true"
click at [695, 636] on button "Next" at bounding box center [637, 655] width 230 height 57
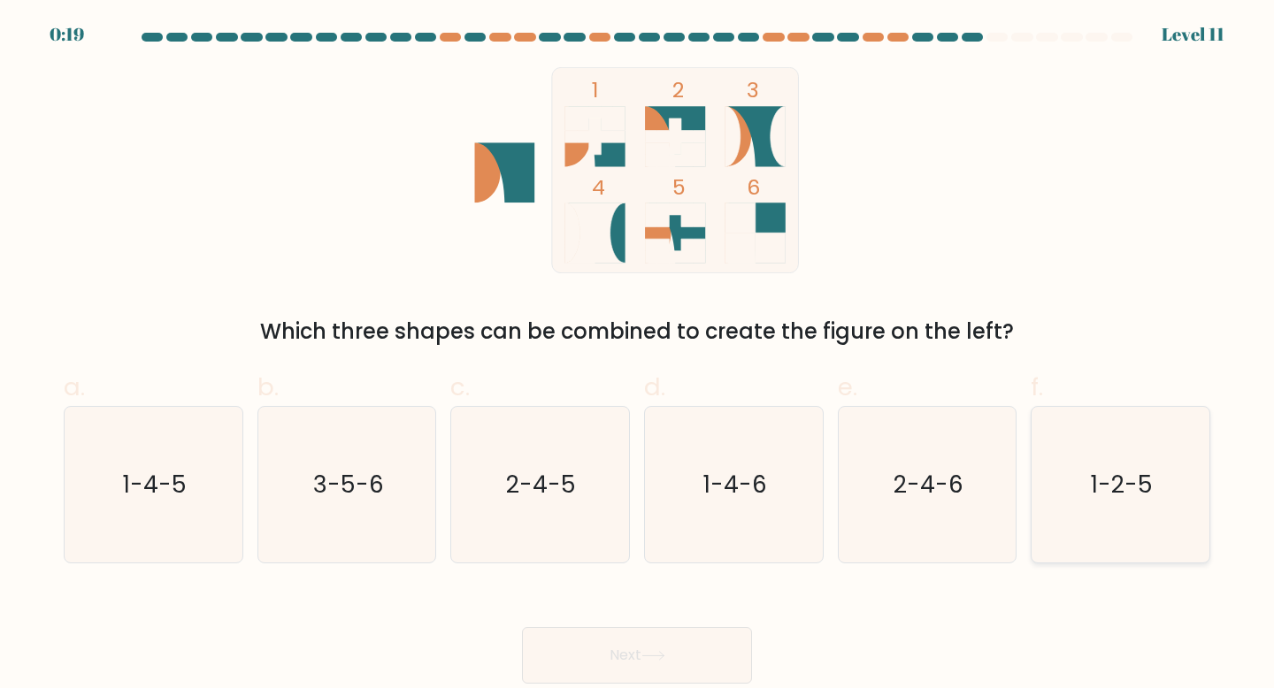
click at [1161, 505] on icon "1-2-5" at bounding box center [1120, 485] width 157 height 157
click at [638, 356] on input "f. 1-2-5" at bounding box center [637, 350] width 1 height 12
radio input "true"
click at [718, 655] on button "Next" at bounding box center [637, 655] width 230 height 57
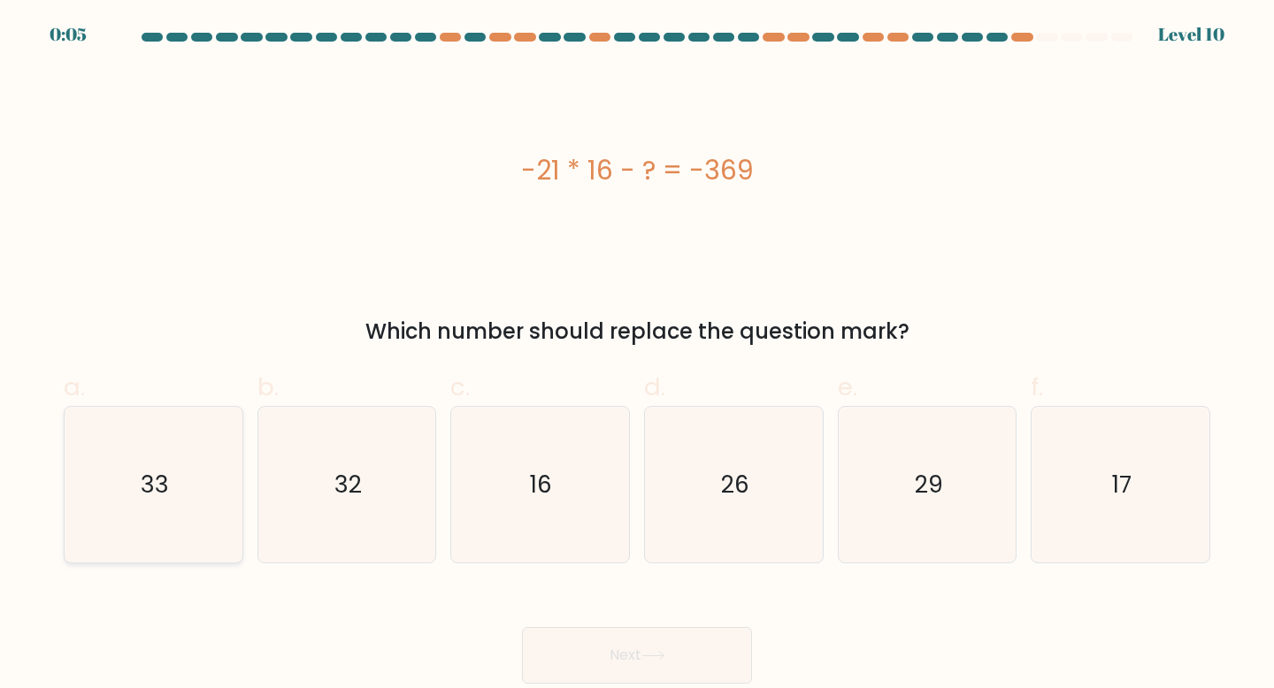
click at [183, 484] on icon "33" at bounding box center [153, 485] width 157 height 157
click at [637, 356] on input "a. 33" at bounding box center [637, 350] width 1 height 12
radio input "true"
click at [633, 654] on button "Next" at bounding box center [637, 655] width 230 height 57
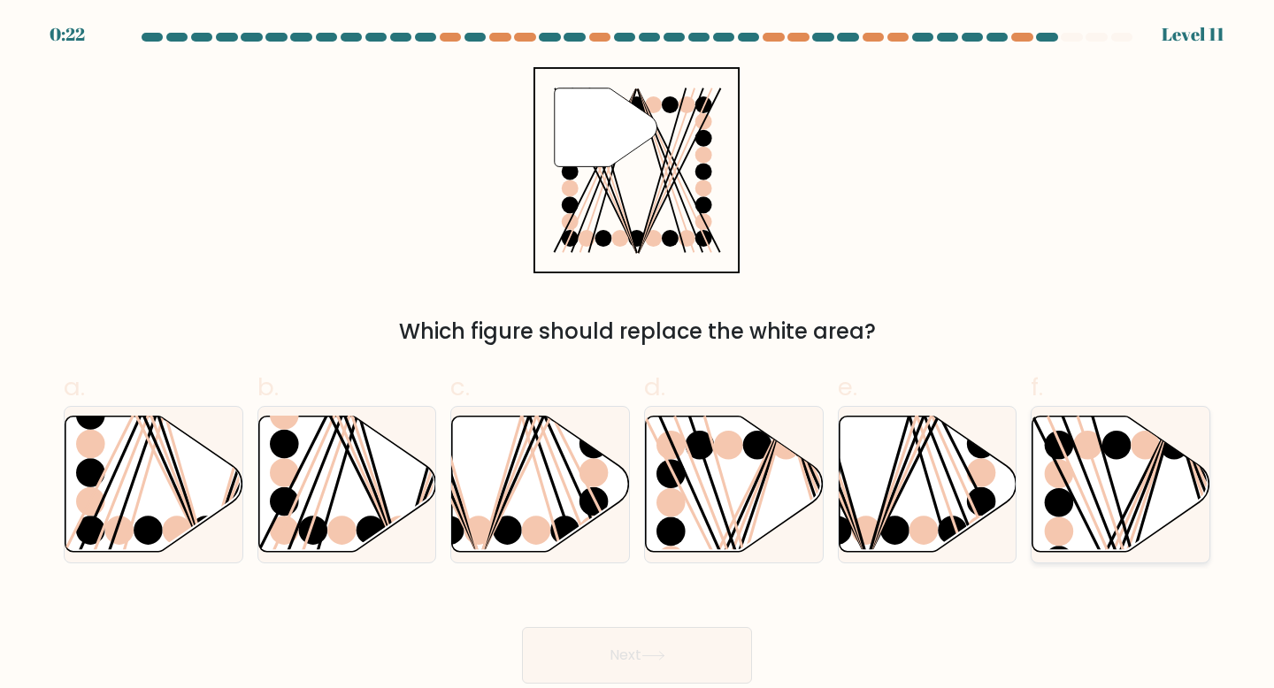
click at [1069, 530] on circle at bounding box center [1059, 532] width 29 height 29
click at [638, 356] on input "f." at bounding box center [637, 350] width 1 height 12
radio input "true"
click at [696, 657] on button "Next" at bounding box center [637, 655] width 230 height 57
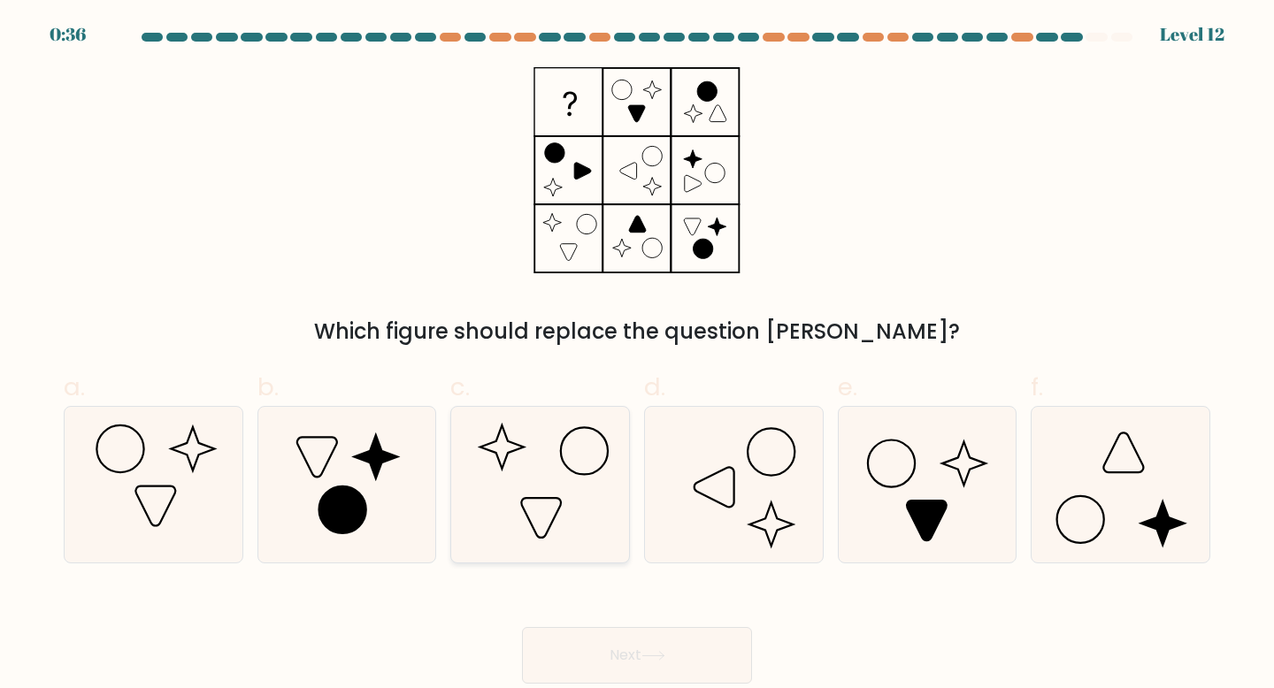
click at [571, 511] on icon at bounding box center [540, 485] width 157 height 157
click at [637, 356] on input "c." at bounding box center [637, 350] width 1 height 12
radio input "true"
click at [611, 655] on button "Next" at bounding box center [637, 655] width 230 height 57
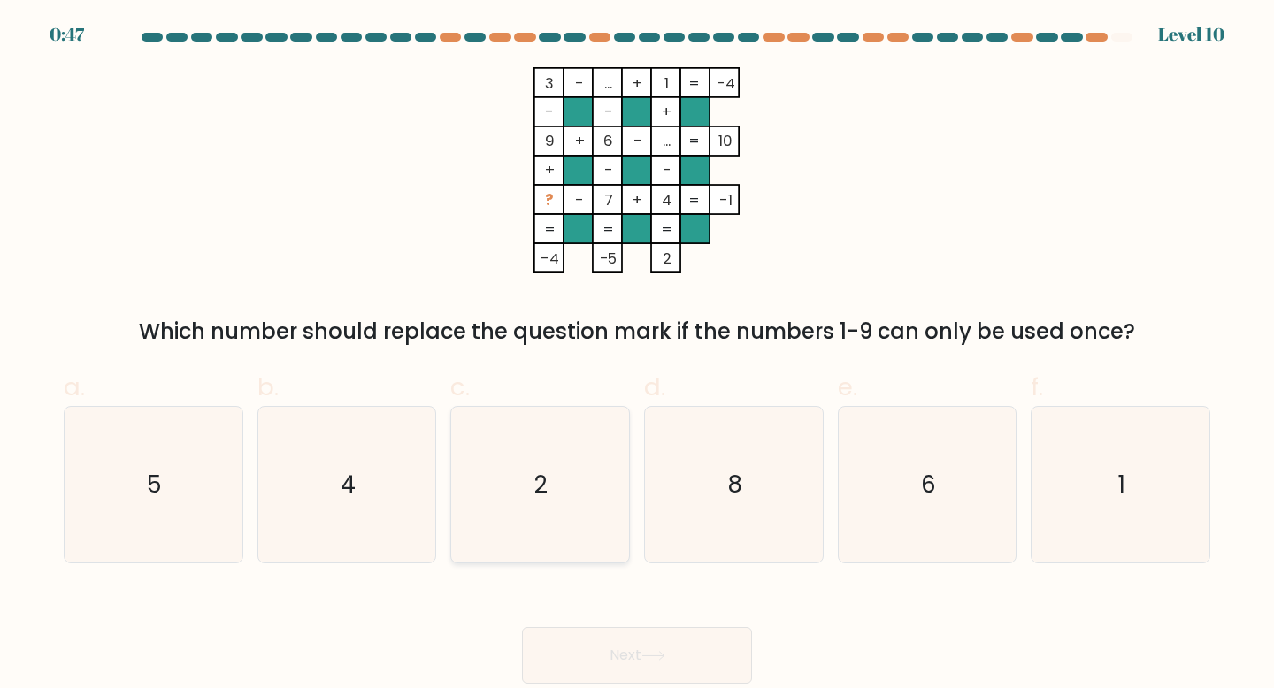
click at [537, 443] on icon "2" at bounding box center [540, 485] width 157 height 157
click at [637, 356] on input "c. 2" at bounding box center [637, 350] width 1 height 12
radio input "true"
click at [584, 640] on button "Next" at bounding box center [637, 655] width 230 height 57
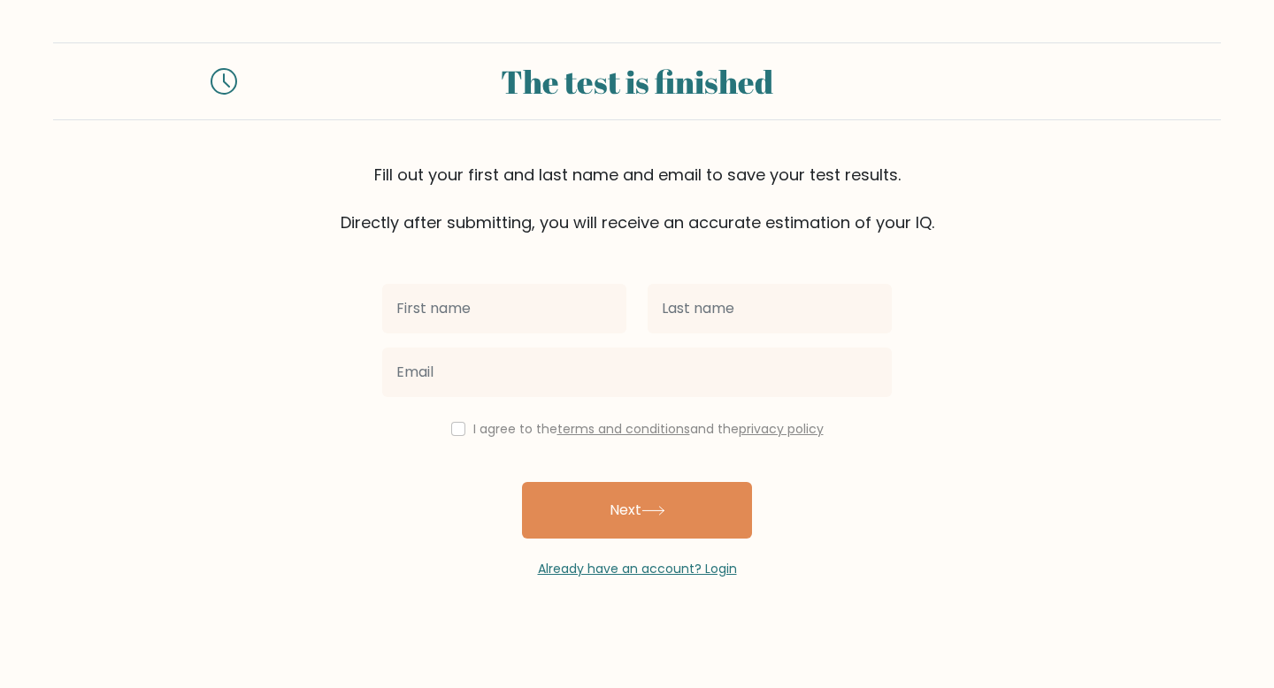
click at [483, 307] on input "text" at bounding box center [504, 309] width 244 height 50
type input "Shashmi"
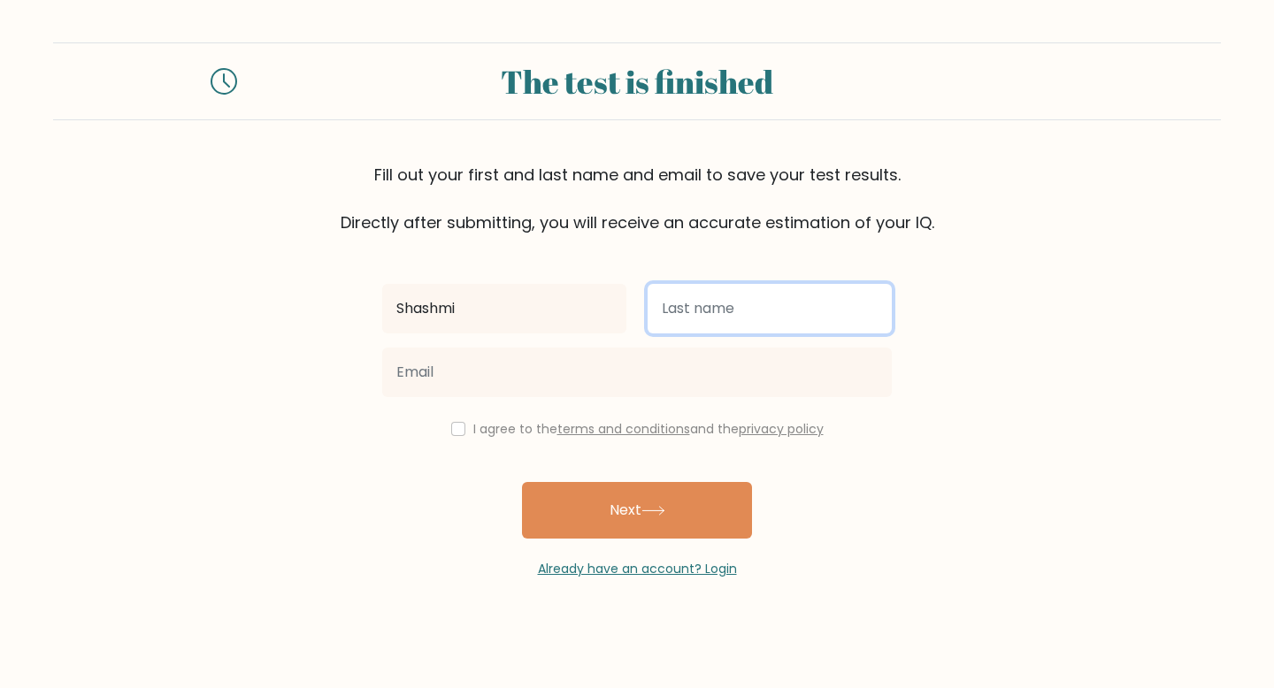
click at [672, 312] on input "text" at bounding box center [770, 309] width 244 height 50
type input "Nadeema"
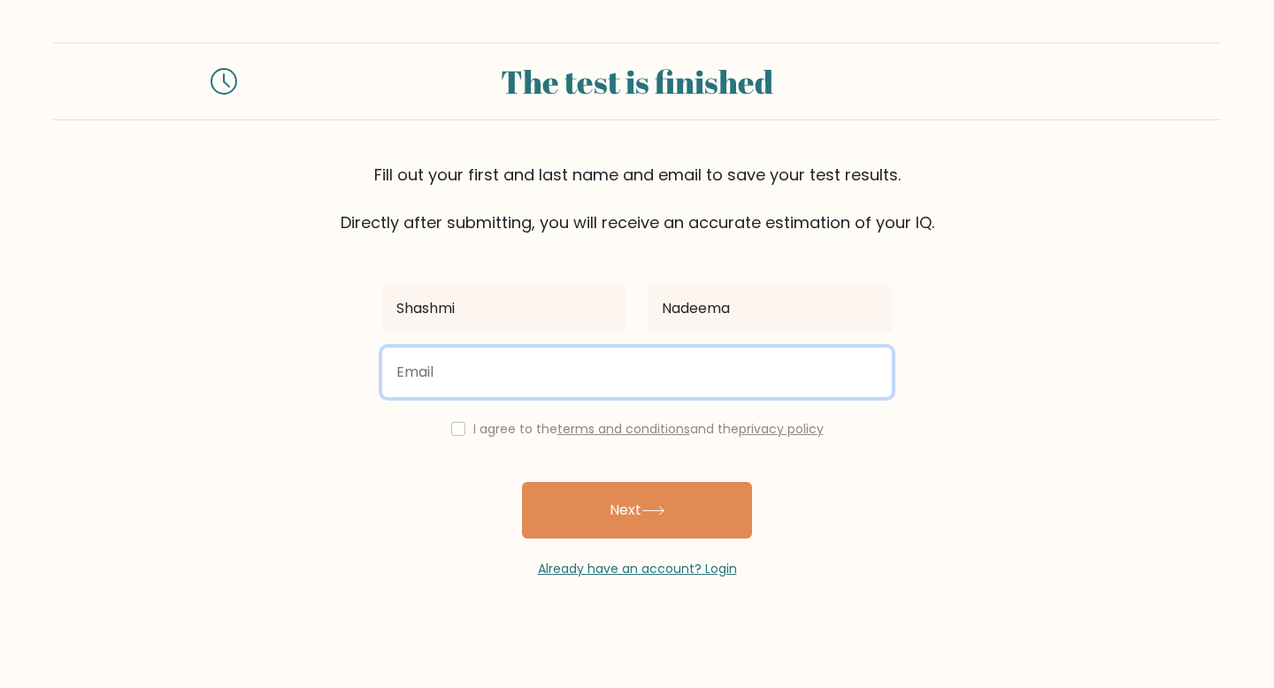
click at [598, 363] on input "email" at bounding box center [637, 373] width 510 height 50
type input "[EMAIL_ADDRESS][DOMAIN_NAME]"
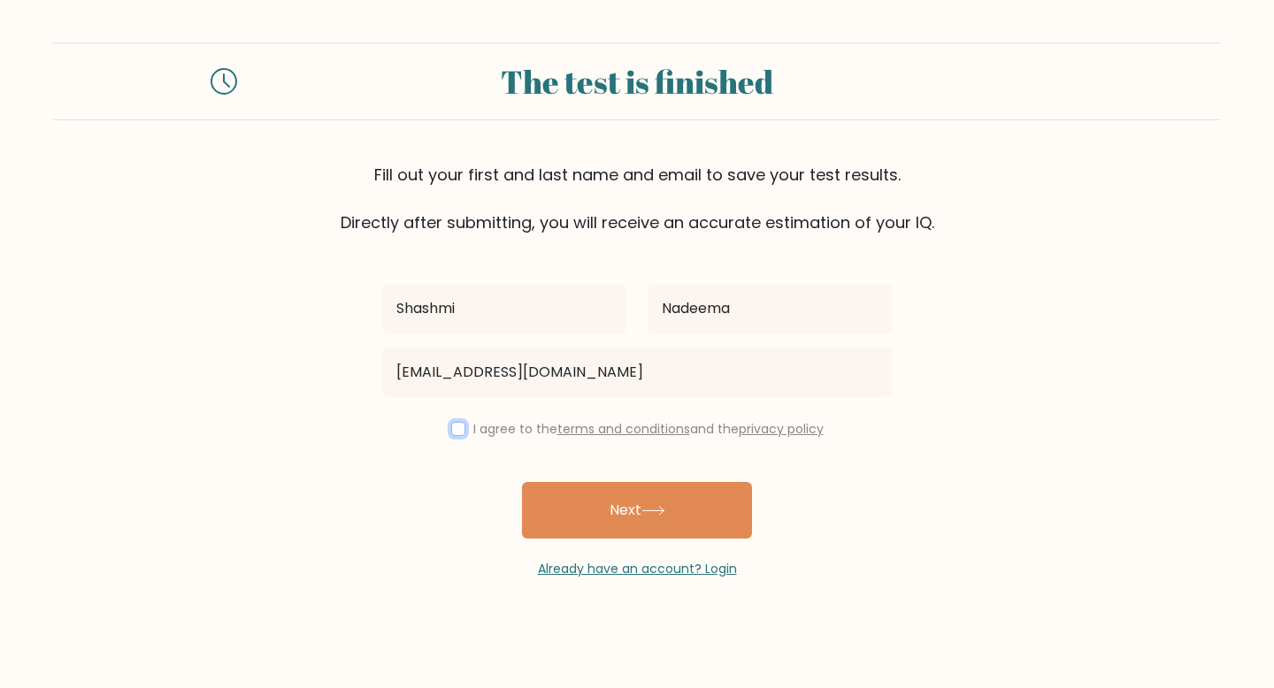
click at [451, 432] on input "checkbox" at bounding box center [458, 429] width 14 height 14
checkbox input "true"
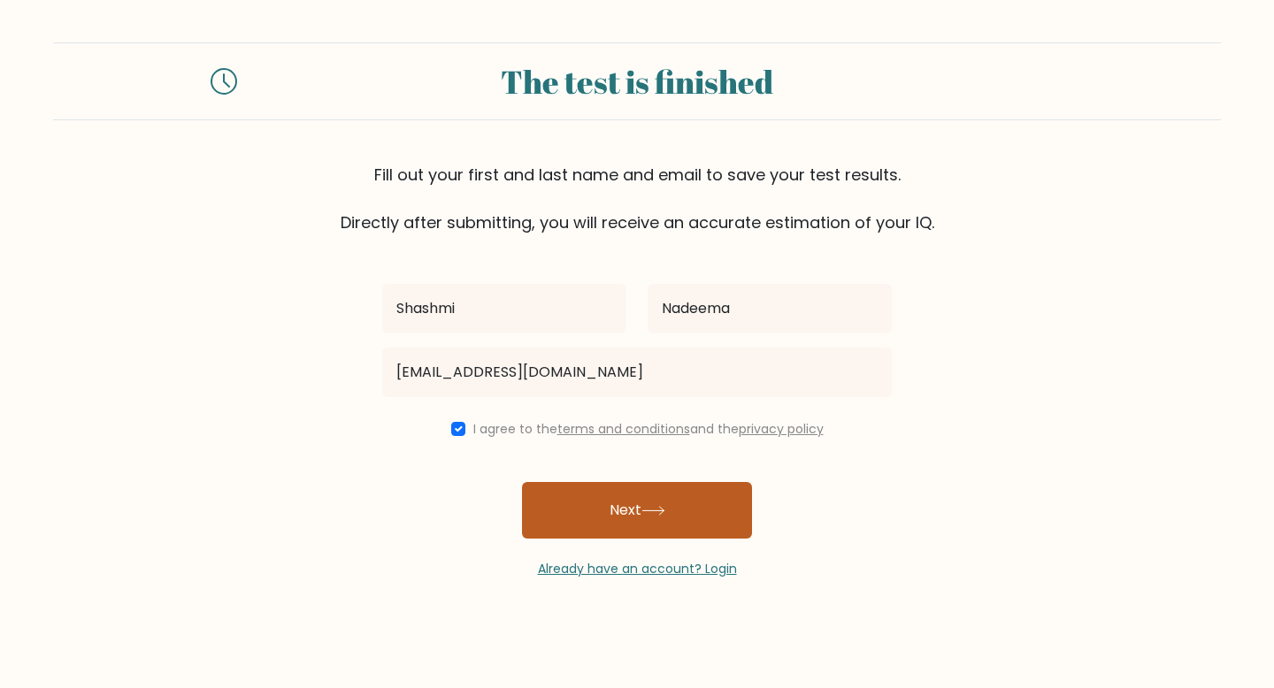
click at [576, 500] on button "Next" at bounding box center [637, 510] width 230 height 57
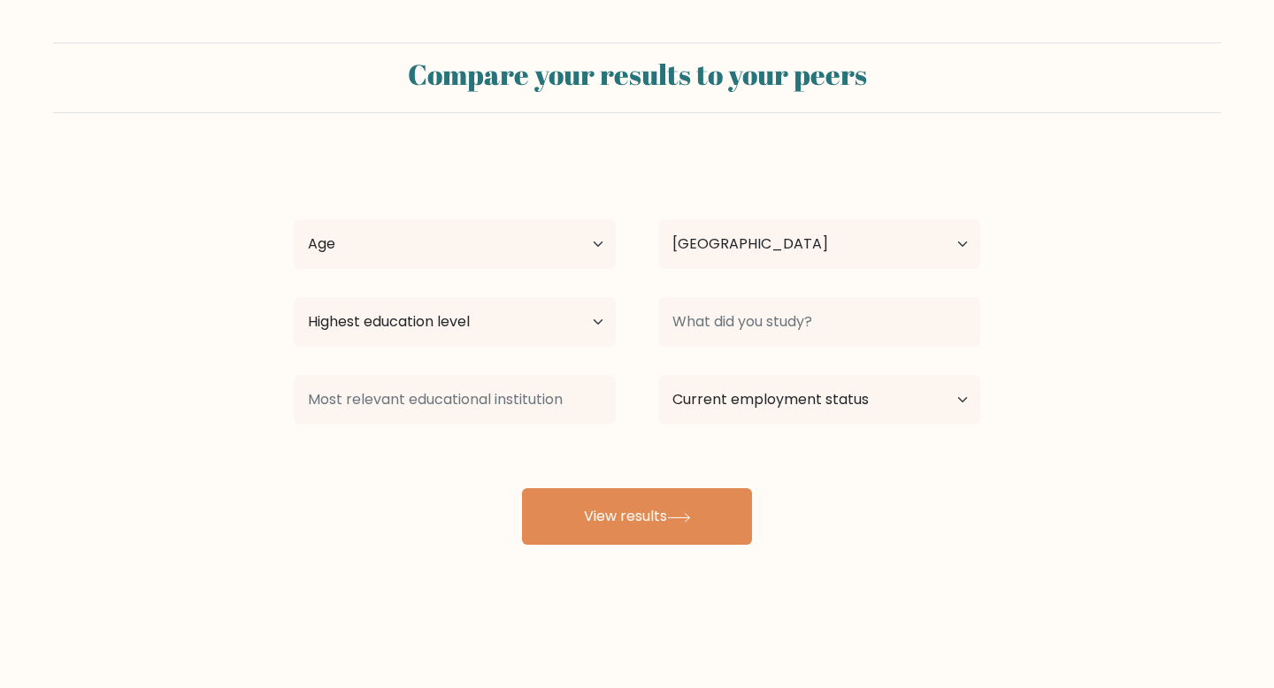
select select "LK"
click at [596, 241] on select "Age Under [DEMOGRAPHIC_DATA] [DEMOGRAPHIC_DATA] [DEMOGRAPHIC_DATA] [DEMOGRAPHIC…" at bounding box center [455, 244] width 322 height 50
select select "25_34"
click at [294, 219] on select "Age Under [DEMOGRAPHIC_DATA] [DEMOGRAPHIC_DATA] [DEMOGRAPHIC_DATA] [DEMOGRAPHIC…" at bounding box center [455, 244] width 322 height 50
click at [517, 323] on select "Highest education level No schooling Primary Lower Secondary Upper Secondary Oc…" at bounding box center [455, 322] width 322 height 50
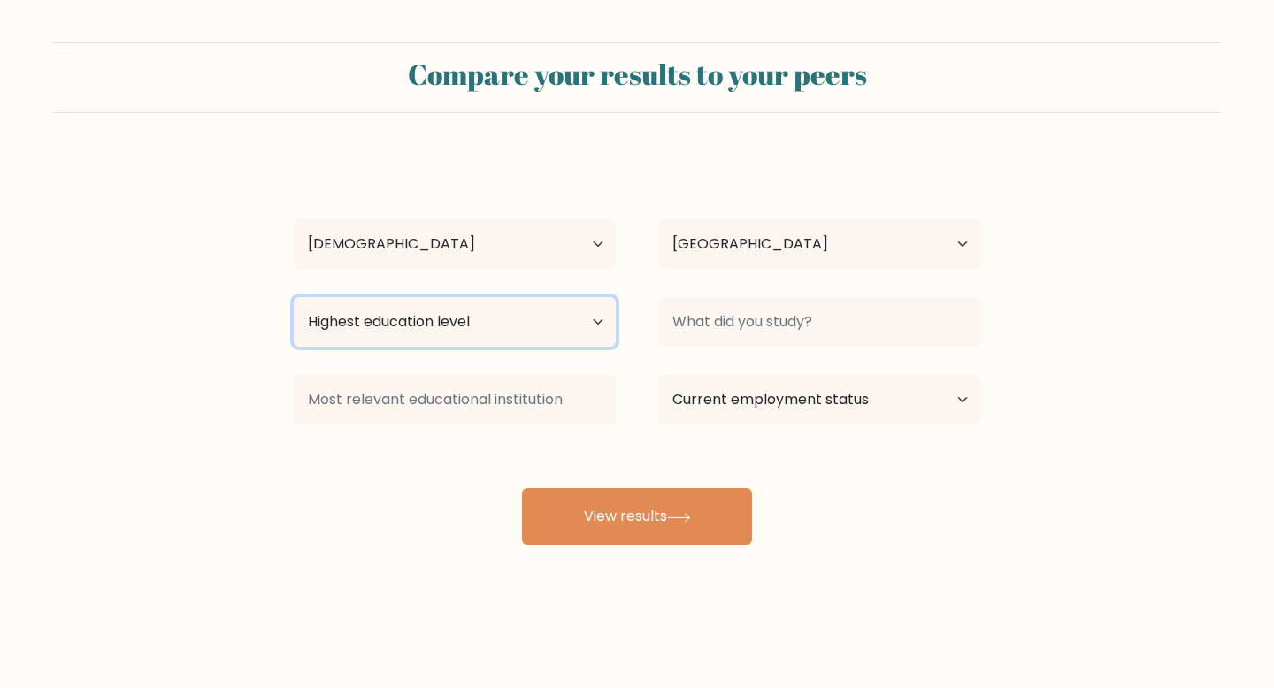
select select "bachelors_degree"
click at [294, 297] on select "Highest education level No schooling Primary Lower Secondary Upper Secondary Oc…" at bounding box center [455, 322] width 322 height 50
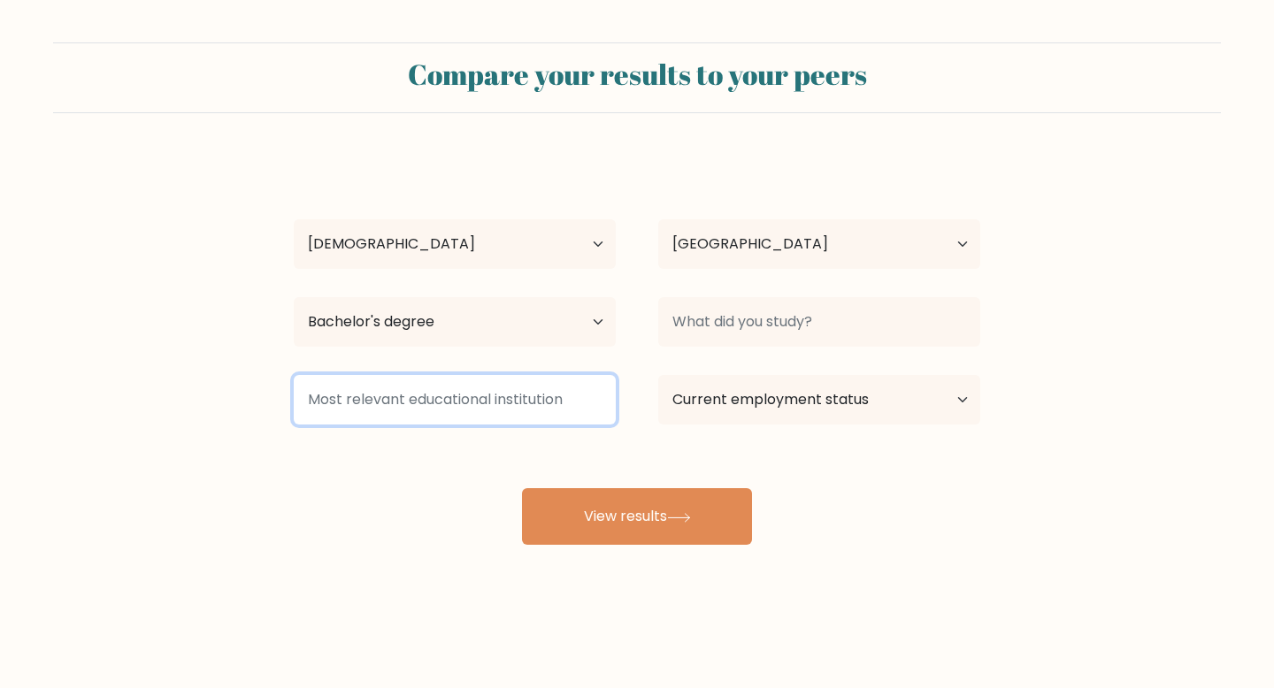
click at [553, 412] on input at bounding box center [455, 400] width 322 height 50
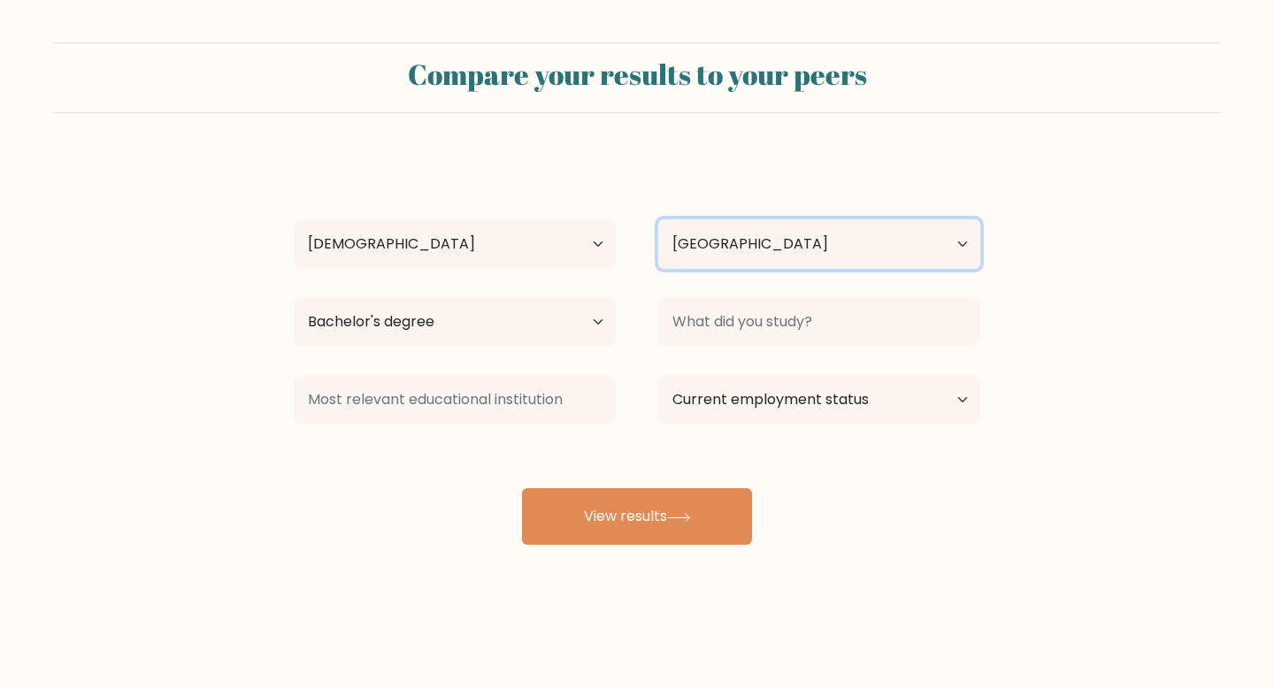
click at [705, 246] on select "Country [GEOGRAPHIC_DATA] [GEOGRAPHIC_DATA] [GEOGRAPHIC_DATA] [US_STATE] [GEOGR…" at bounding box center [819, 244] width 322 height 50
click at [658, 219] on select "Country [GEOGRAPHIC_DATA] [GEOGRAPHIC_DATA] [GEOGRAPHIC_DATA] [US_STATE] [GEOGR…" at bounding box center [819, 244] width 322 height 50
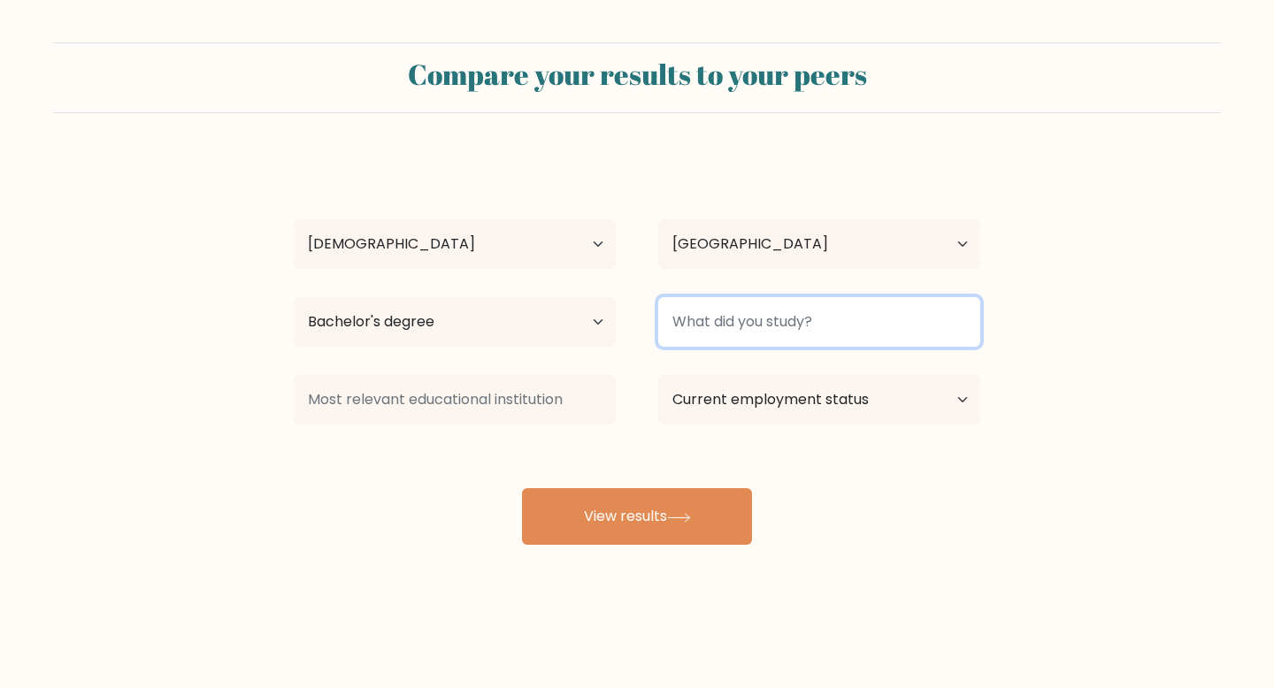
click at [714, 323] on input at bounding box center [819, 322] width 322 height 50
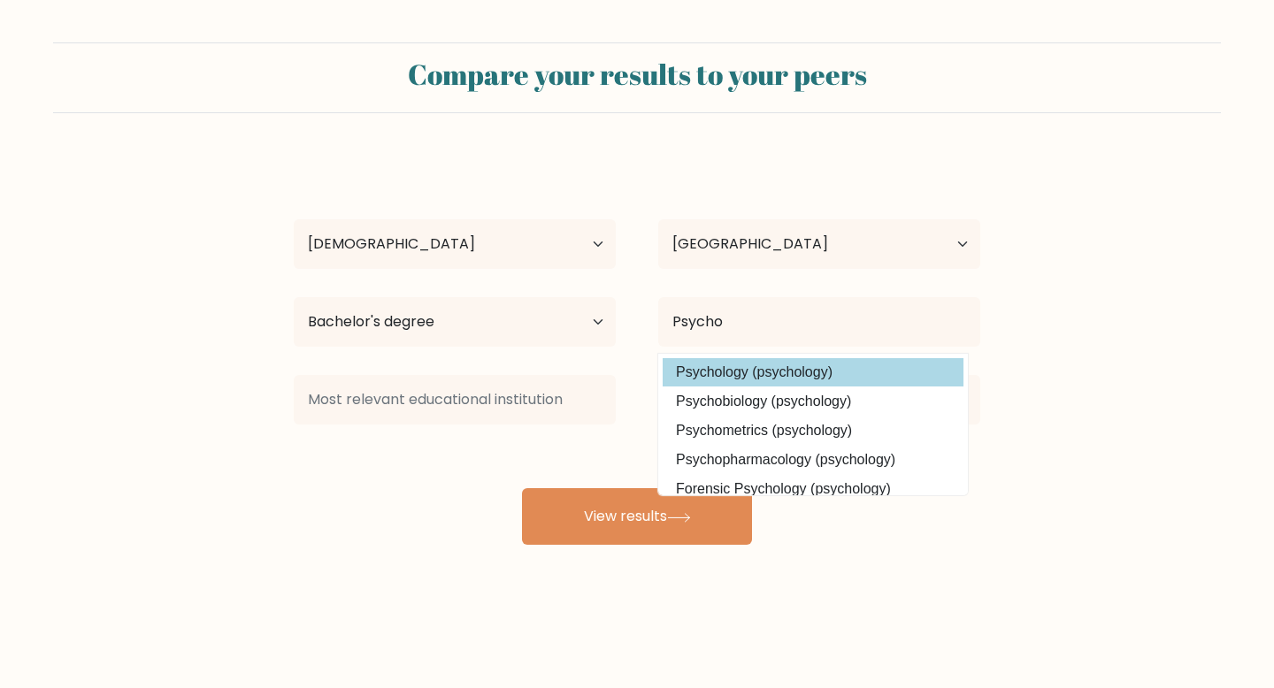
click at [726, 378] on option "Psychology (psychology)" at bounding box center [813, 372] width 301 height 28
type input "Psychology"
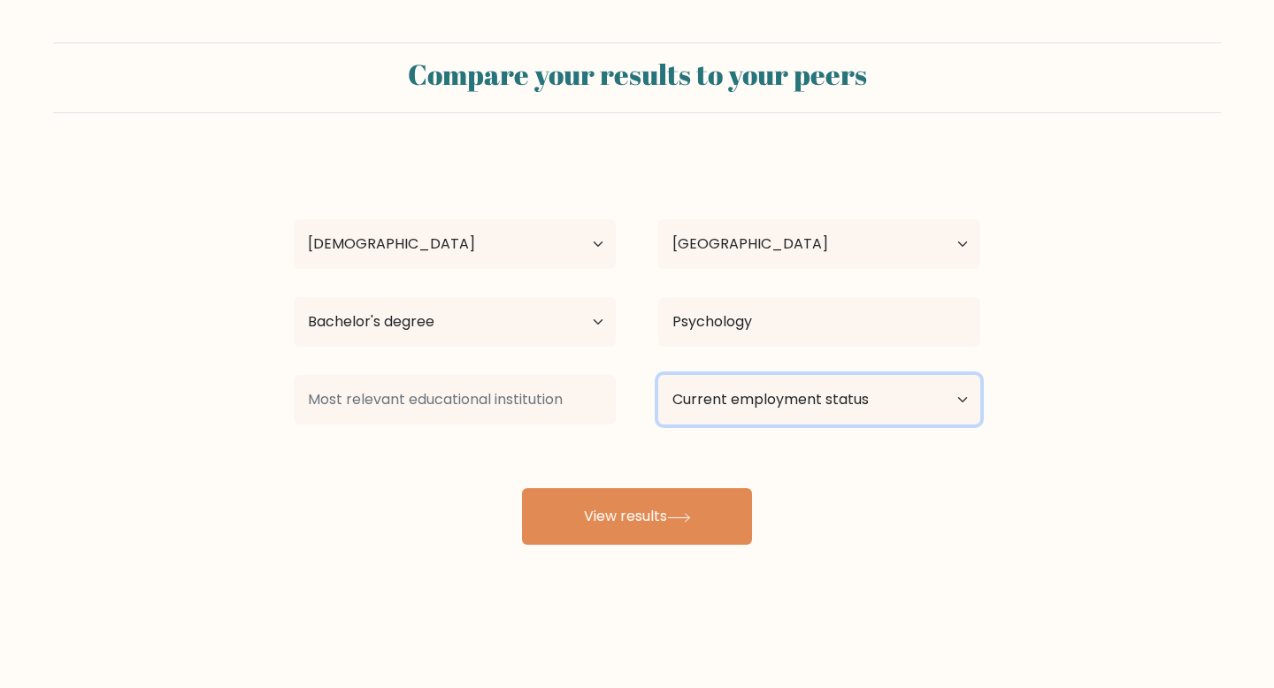
click at [726, 407] on select "Current employment status Employed Student Retired Other / prefer not to answer" at bounding box center [819, 400] width 322 height 50
select select "student"
click at [658, 375] on select "Current employment status Employed Student Retired Other / prefer not to answer" at bounding box center [819, 400] width 322 height 50
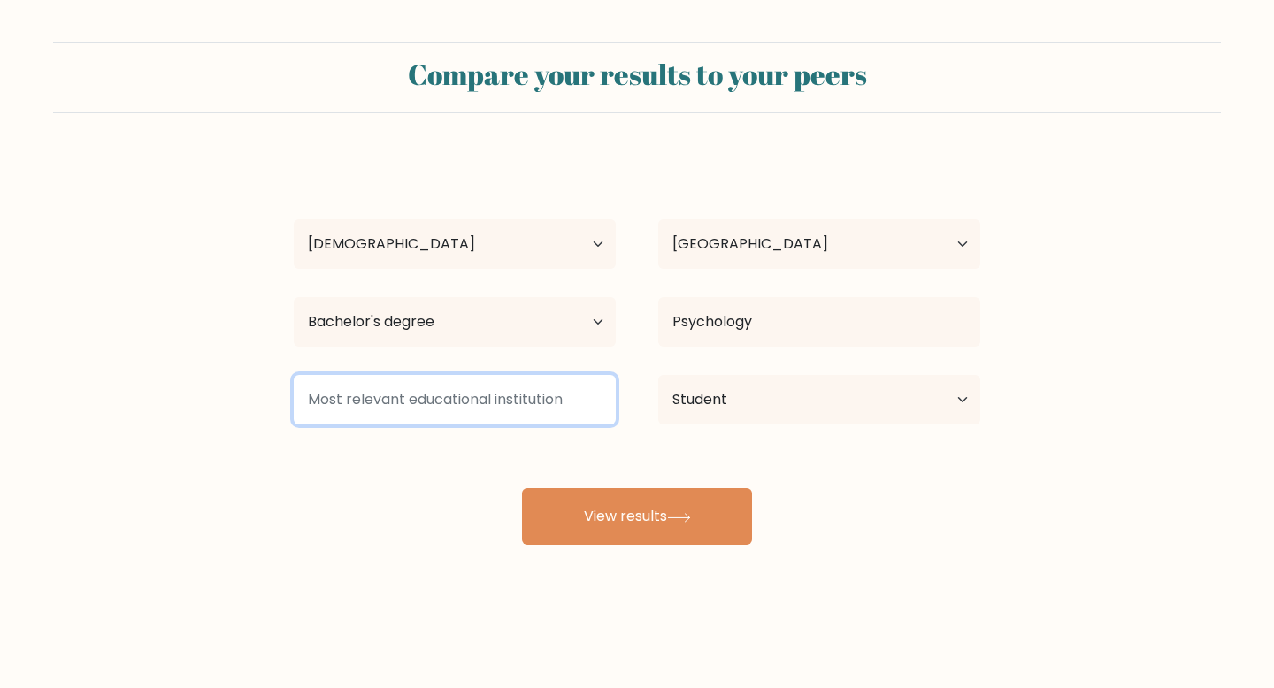
click at [538, 407] on input at bounding box center [455, 400] width 322 height 50
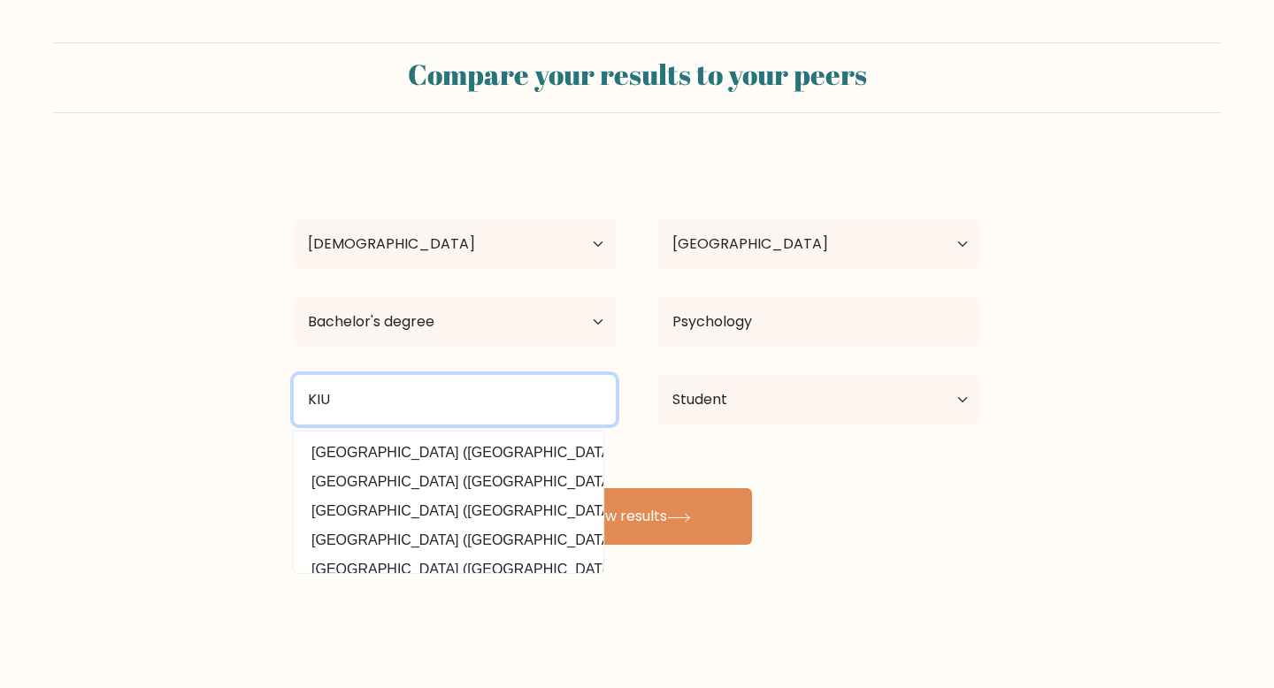
scroll to position [159, 0]
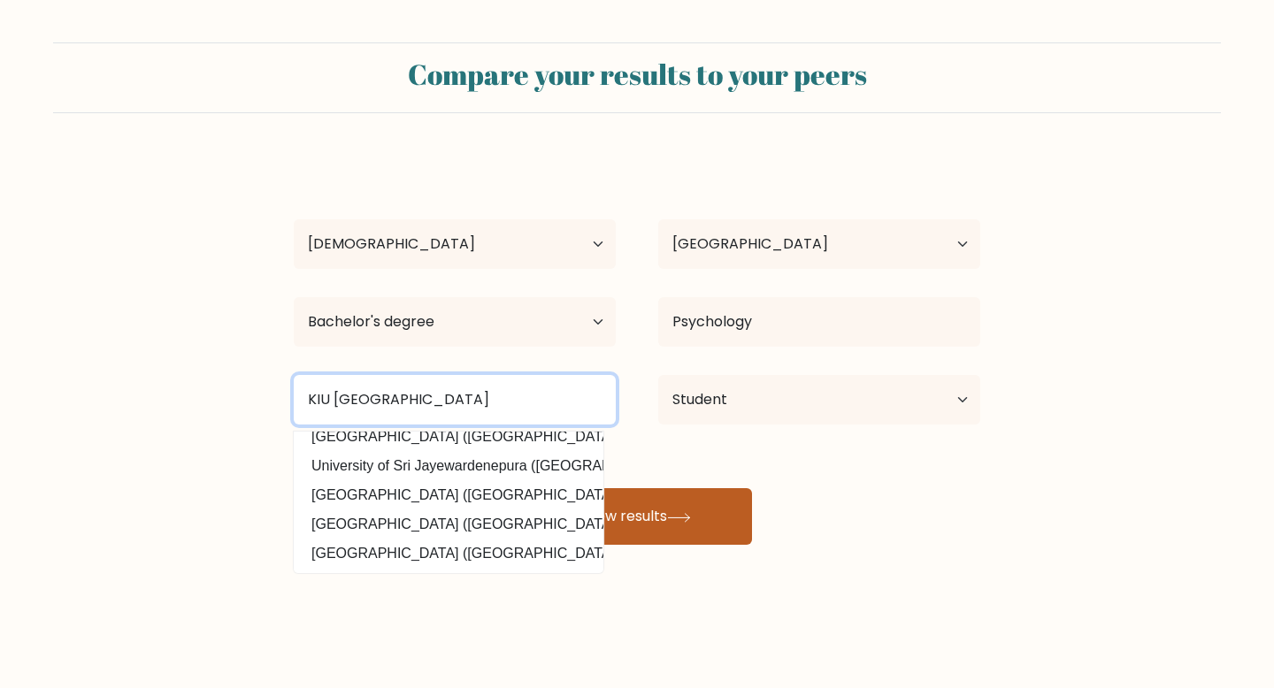
type input "KIU [GEOGRAPHIC_DATA]"
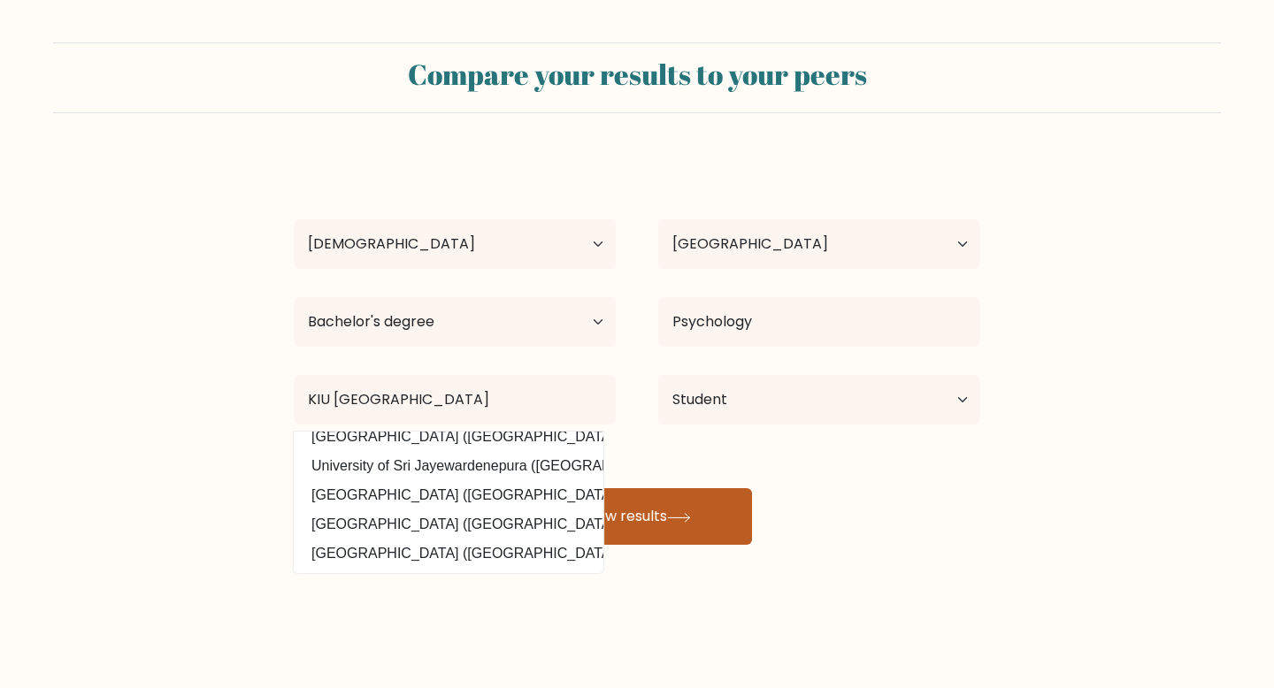
click at [671, 504] on button "View results" at bounding box center [637, 516] width 230 height 57
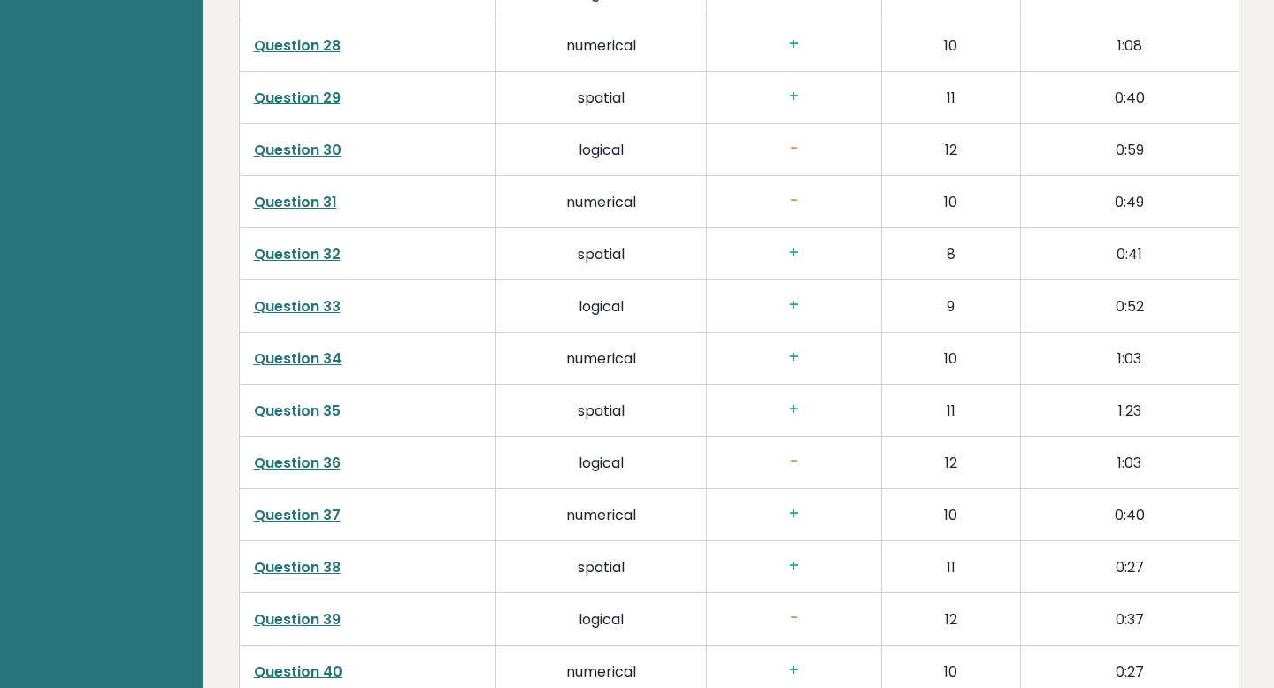
scroll to position [4489, 0]
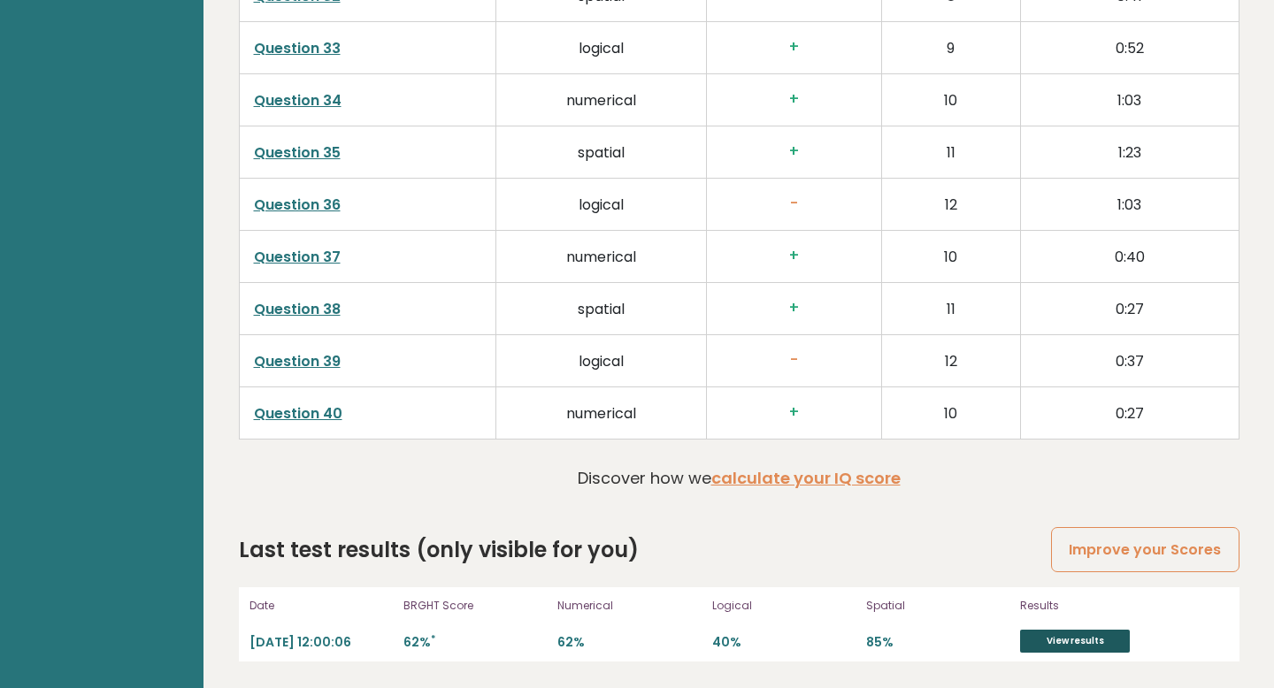
click at [1039, 634] on link "View results" at bounding box center [1075, 641] width 110 height 23
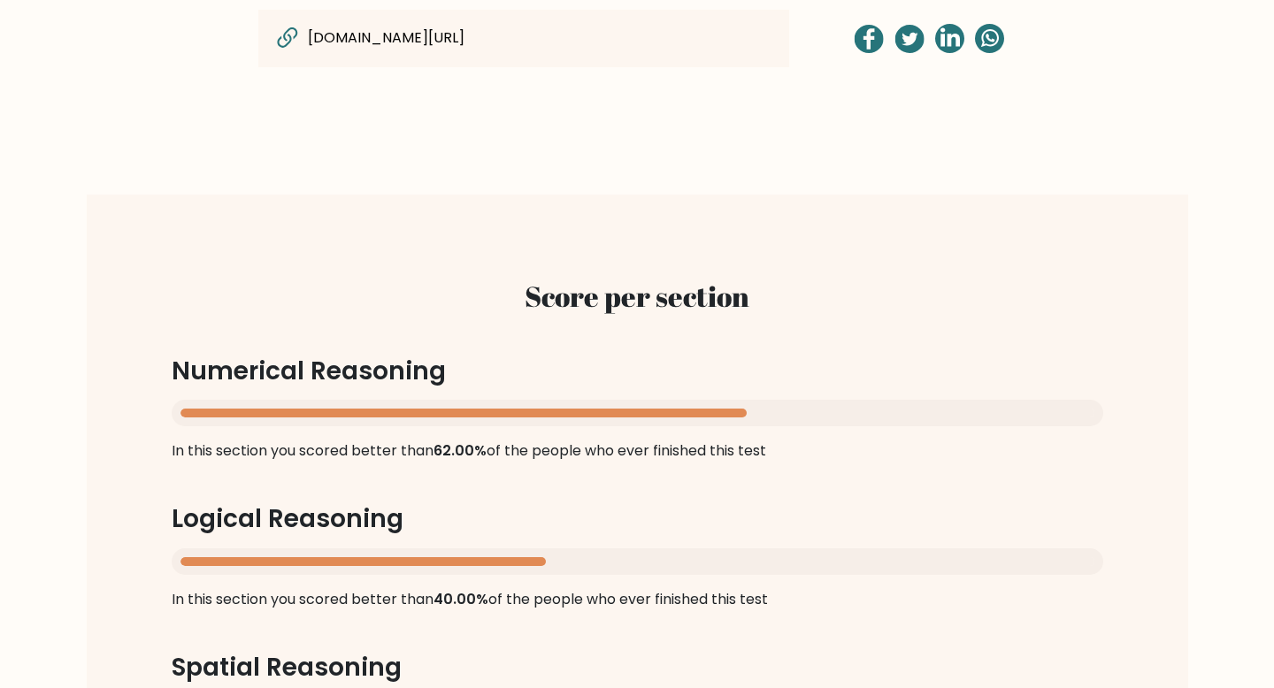
scroll to position [1487, 0]
